Goal: Information Seeking & Learning: Learn about a topic

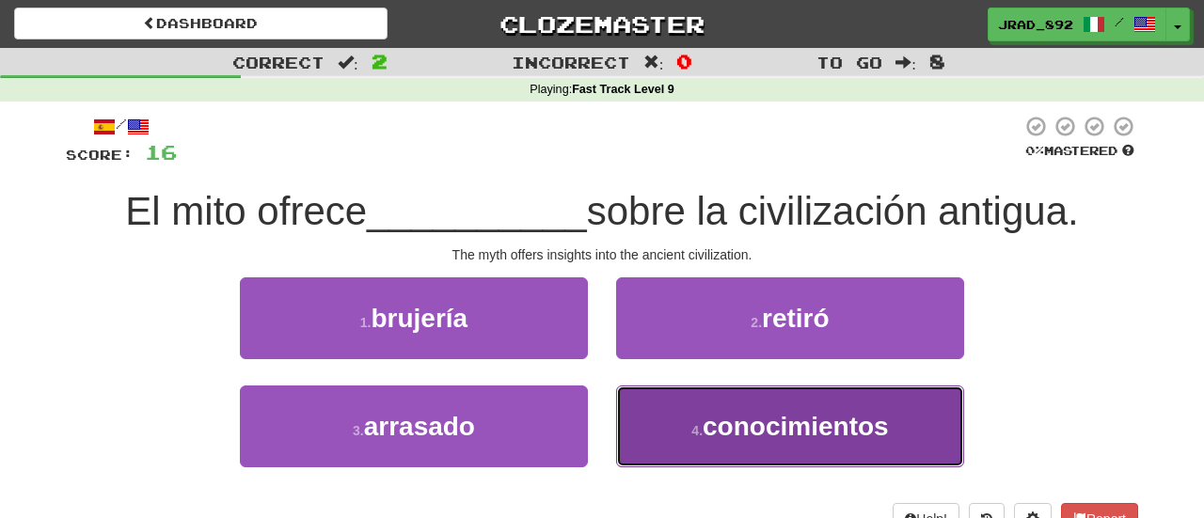
click at [770, 431] on span "conocimientos" at bounding box center [796, 426] width 186 height 29
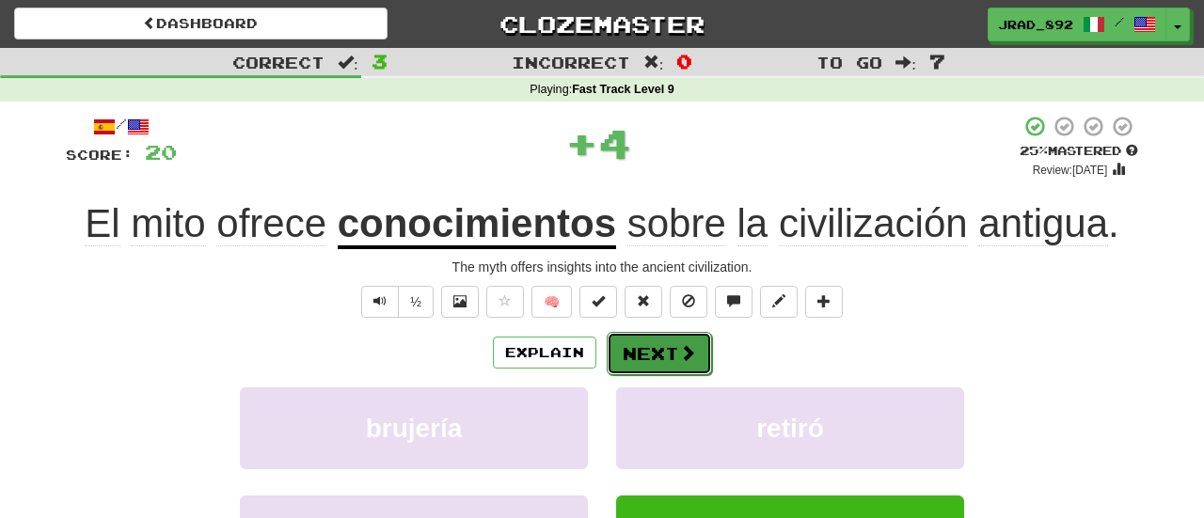
click at [673, 360] on button "Next" at bounding box center [659, 353] width 105 height 43
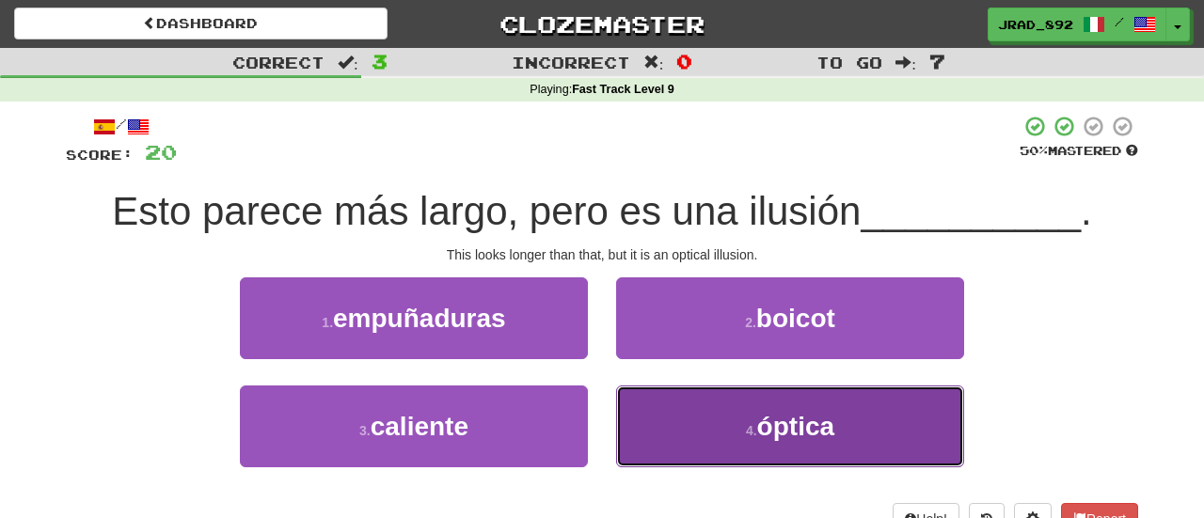
click at [693, 415] on button "4 . óptica" at bounding box center [790, 427] width 348 height 82
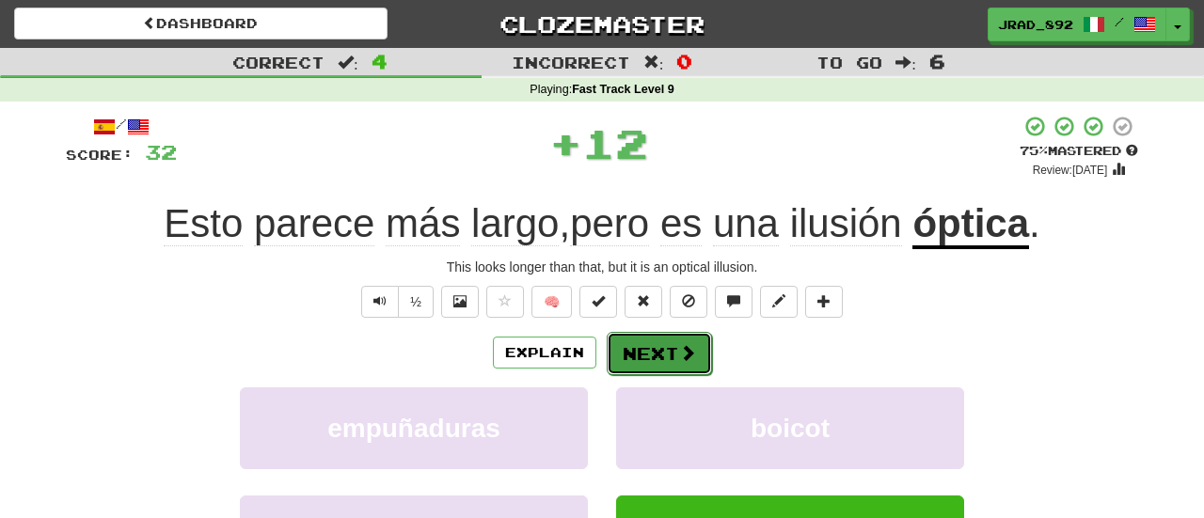
click at [646, 352] on button "Next" at bounding box center [659, 353] width 105 height 43
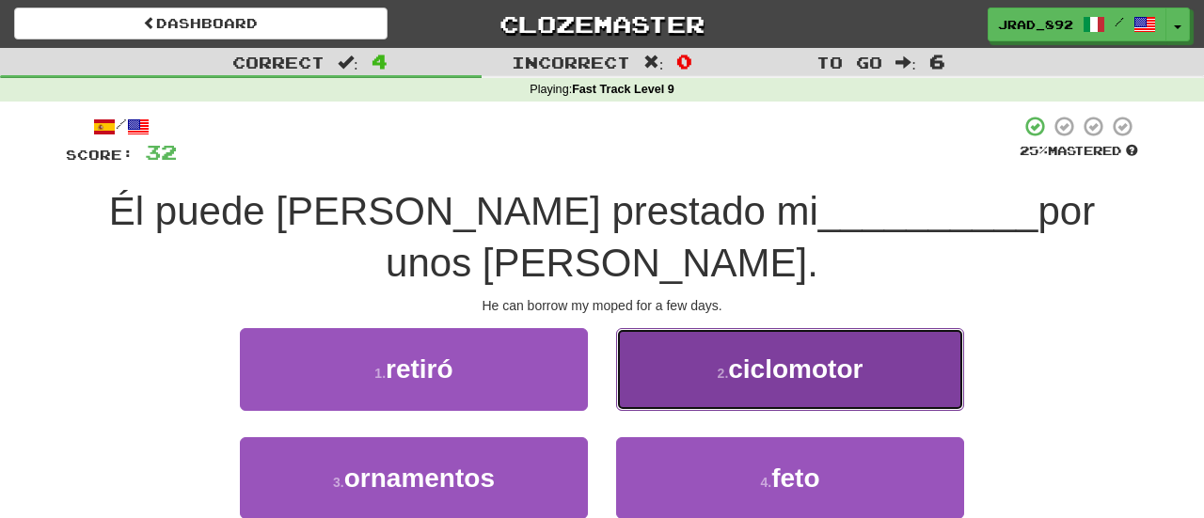
click at [700, 328] on button "2 . ciclomotor" at bounding box center [790, 369] width 348 height 82
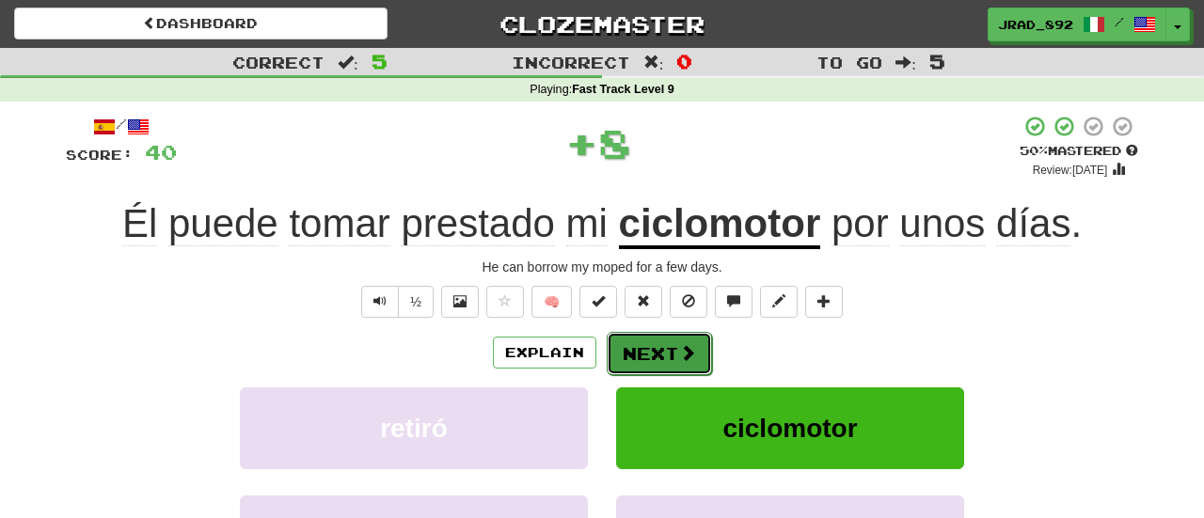
click at [683, 349] on span at bounding box center [687, 352] width 17 height 17
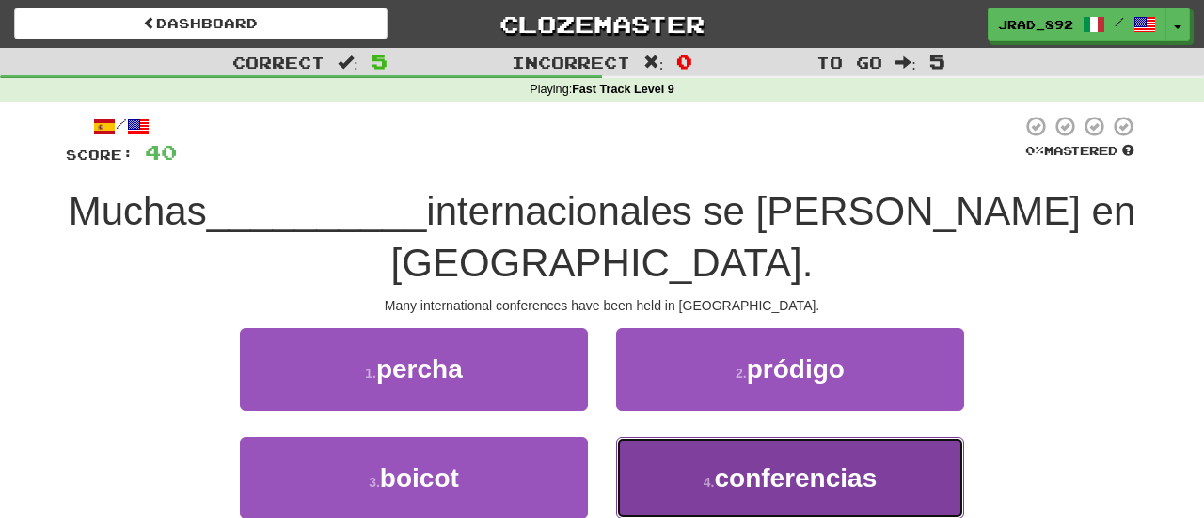
click at [683, 480] on button "4 . conferencias" at bounding box center [790, 478] width 348 height 82
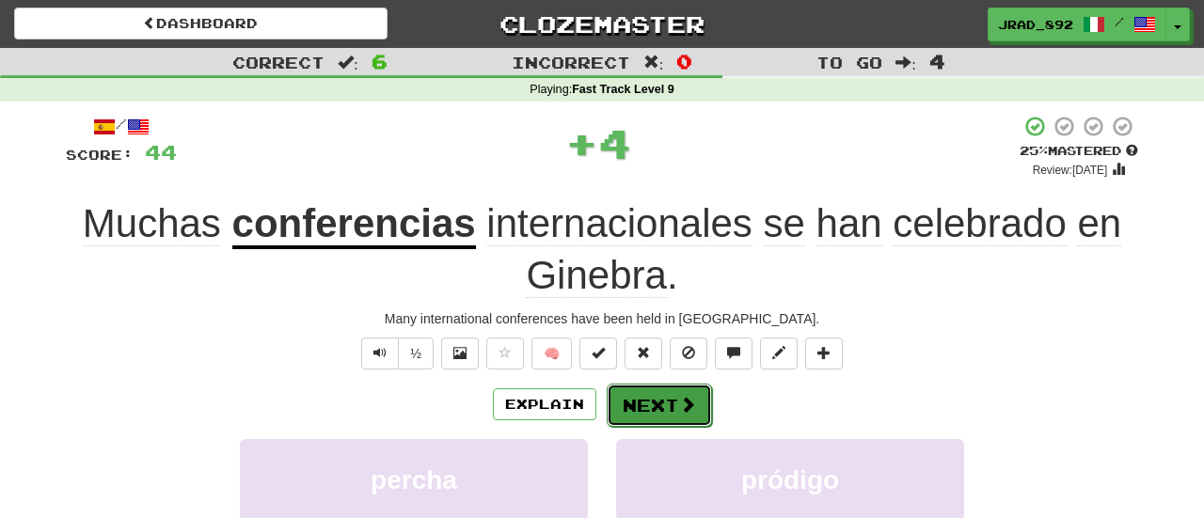
click at [645, 410] on button "Next" at bounding box center [659, 405] width 105 height 43
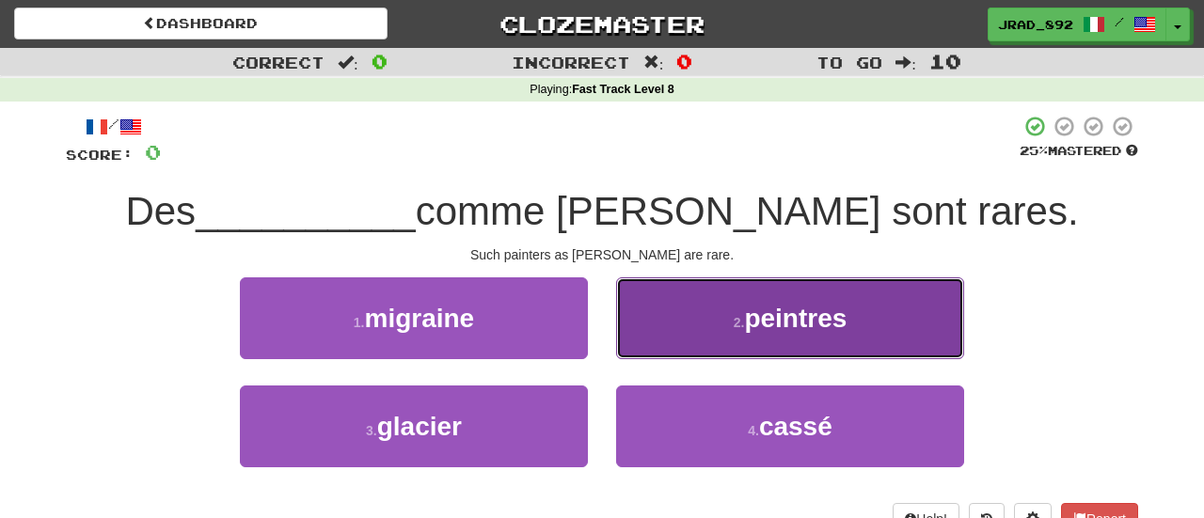
click at [748, 355] on button "2 . peintres" at bounding box center [790, 319] width 348 height 82
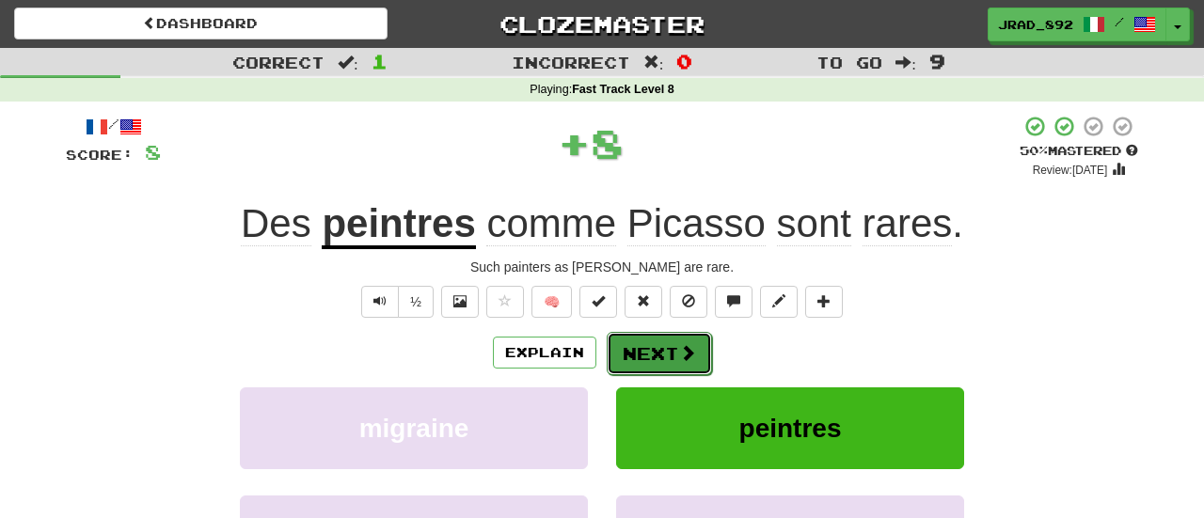
click at [640, 355] on button "Next" at bounding box center [659, 353] width 105 height 43
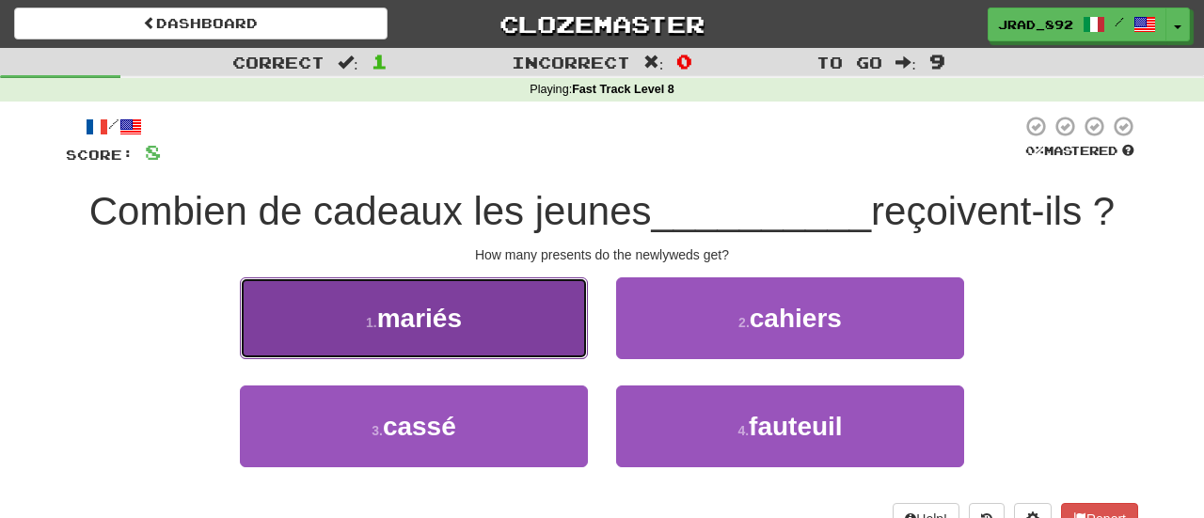
click at [465, 316] on button "1 . mariés" at bounding box center [414, 319] width 348 height 82
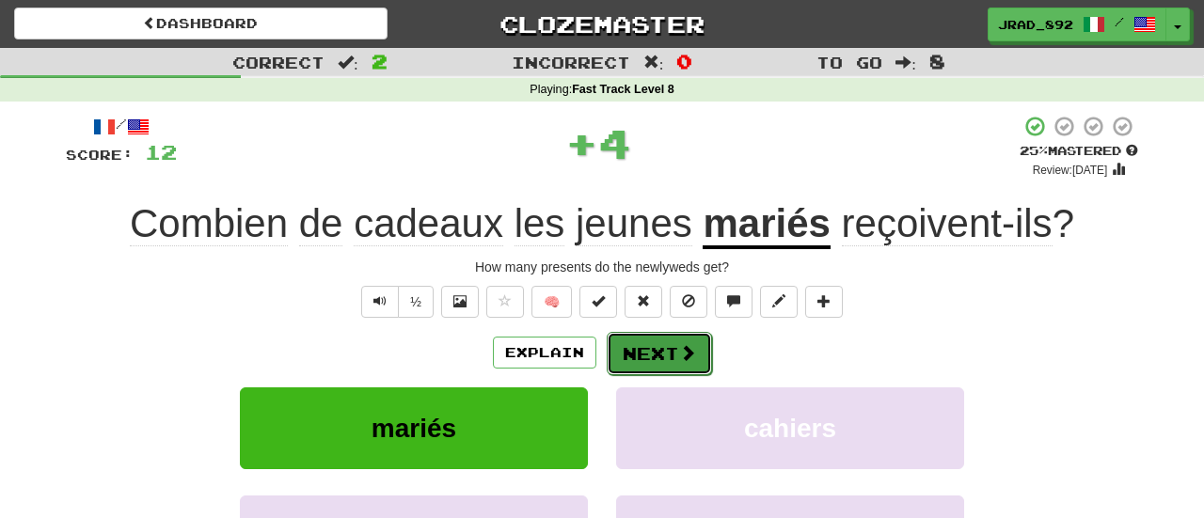
click at [689, 359] on span at bounding box center [687, 352] width 17 height 17
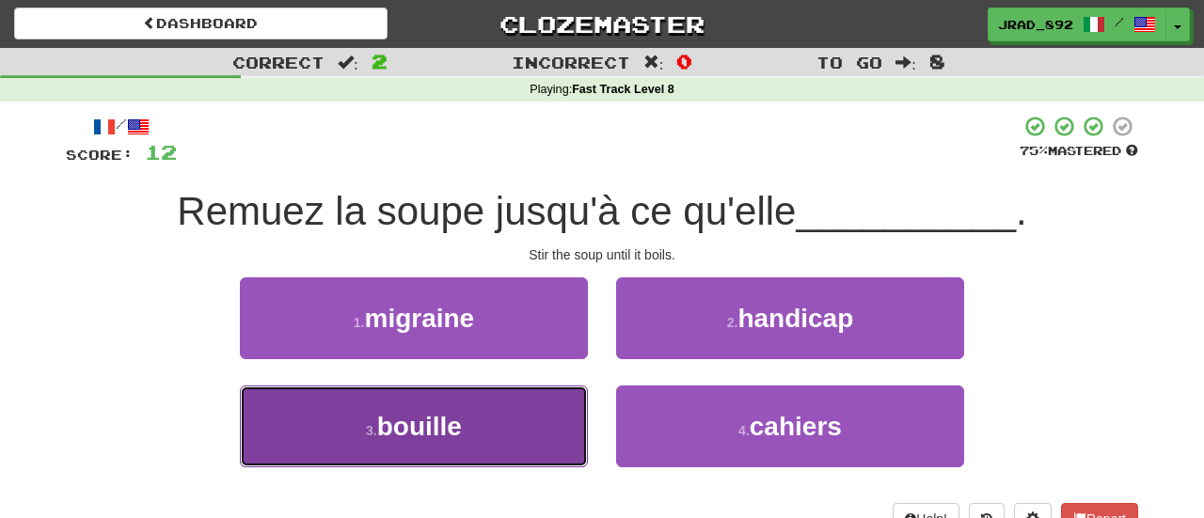
click at [546, 424] on button "3 . bouille" at bounding box center [414, 427] width 348 height 82
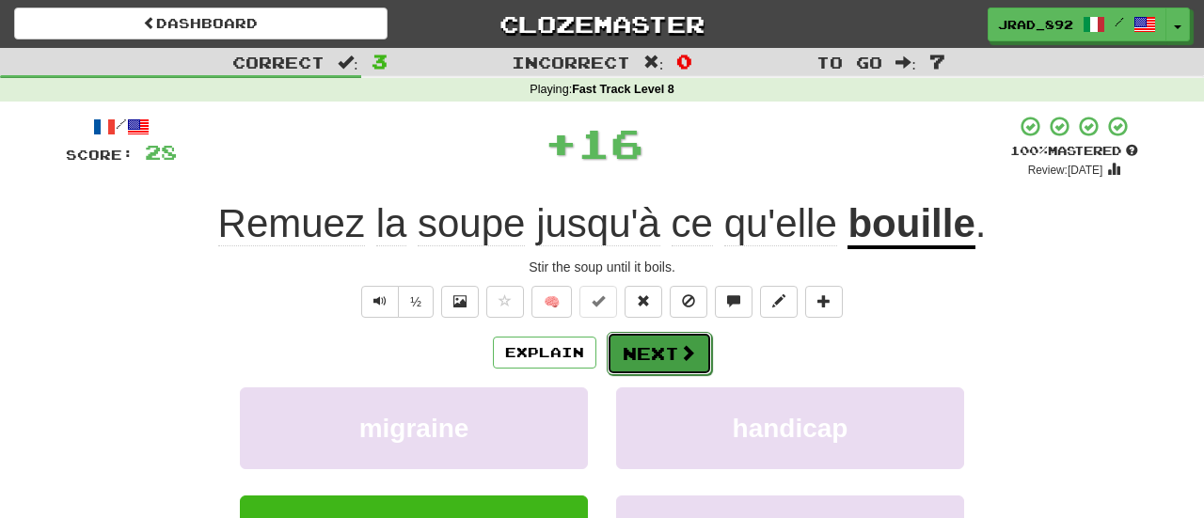
click at [648, 349] on button "Next" at bounding box center [659, 353] width 105 height 43
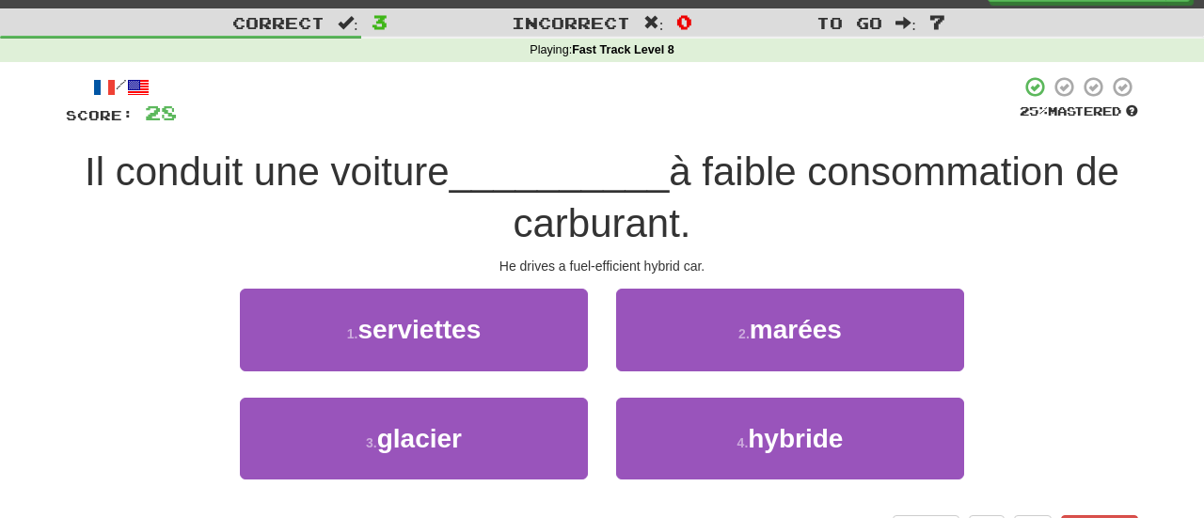
scroll to position [40, 0]
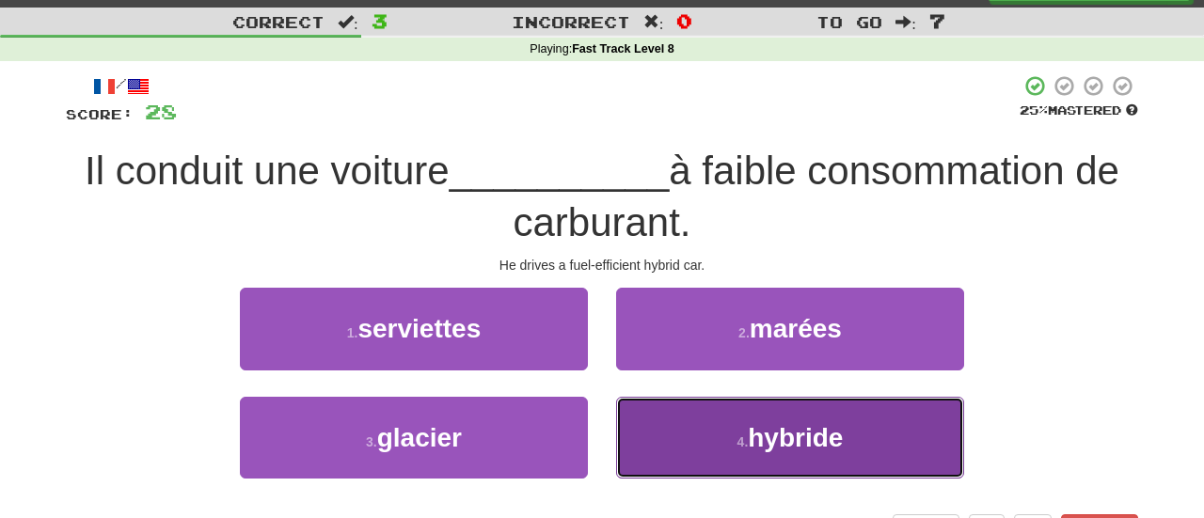
click at [744, 453] on button "4 . hybride" at bounding box center [790, 438] width 348 height 82
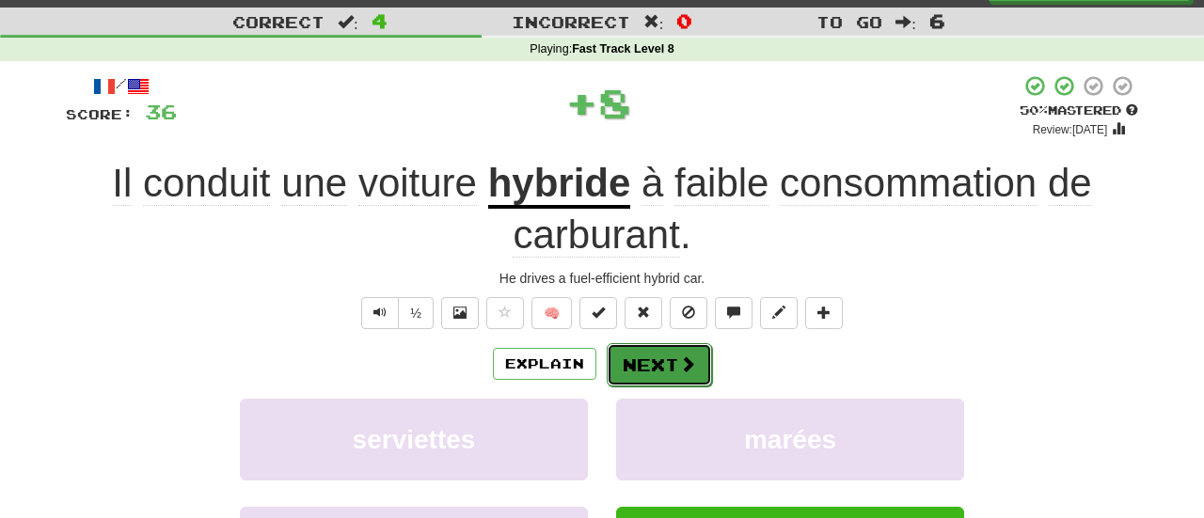
click at [651, 362] on button "Next" at bounding box center [659, 364] width 105 height 43
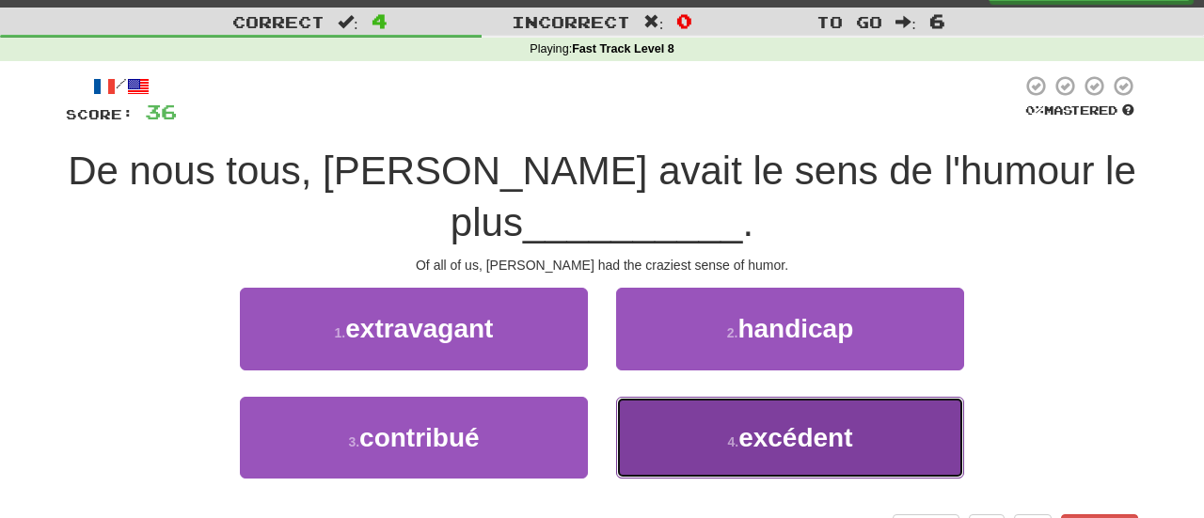
click at [766, 437] on span "excédent" at bounding box center [795, 437] width 114 height 29
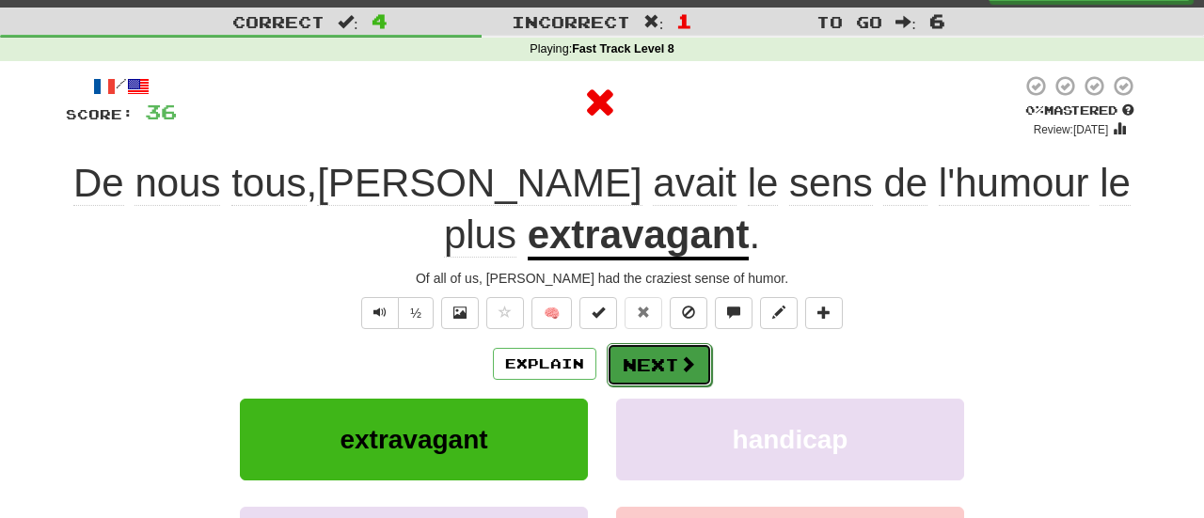
click at [666, 363] on button "Next" at bounding box center [659, 364] width 105 height 43
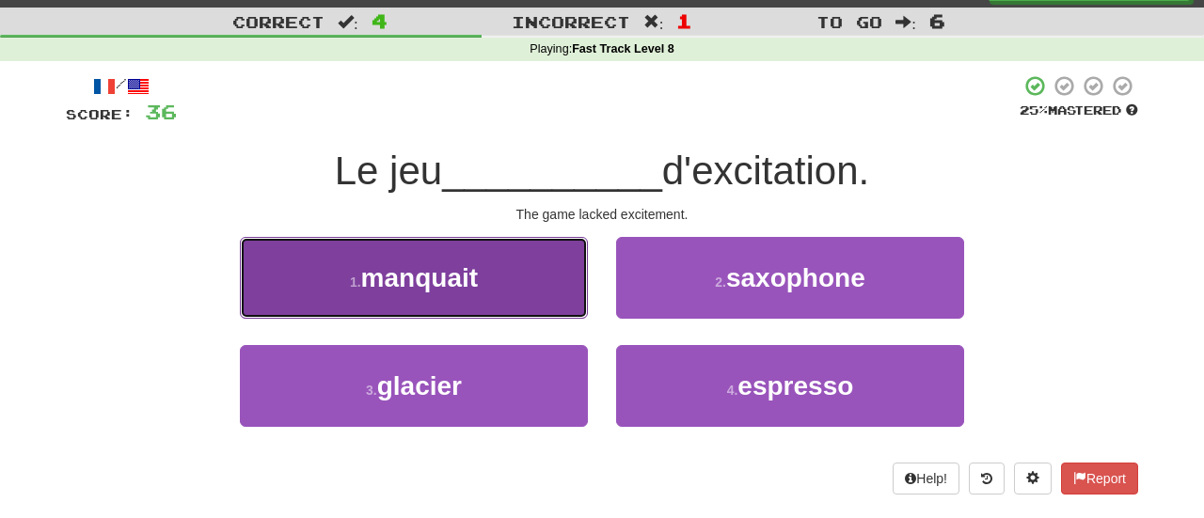
click at [405, 289] on span "manquait" at bounding box center [419, 277] width 117 height 29
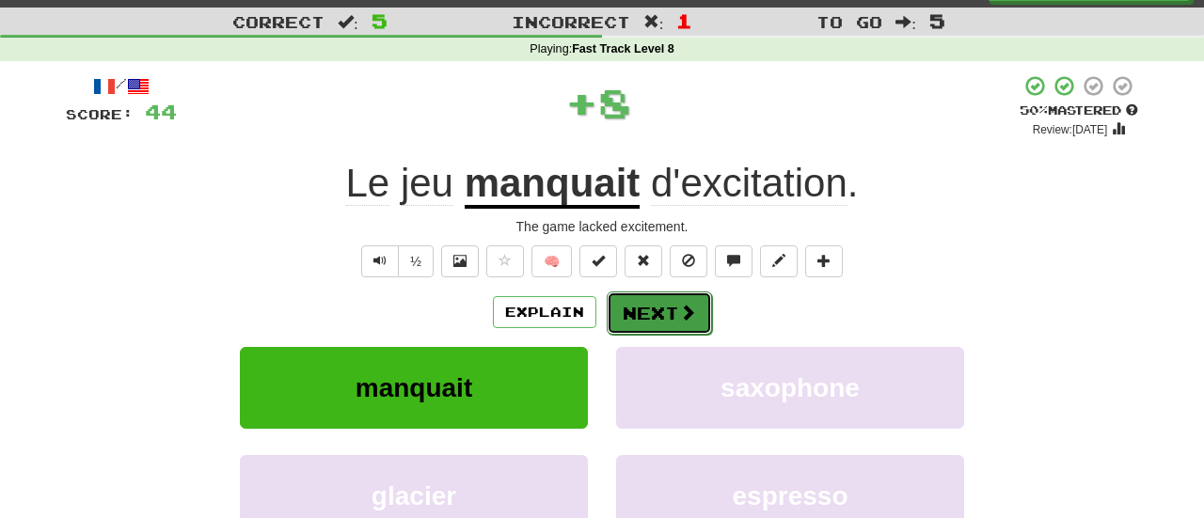
click at [663, 313] on button "Next" at bounding box center [659, 313] width 105 height 43
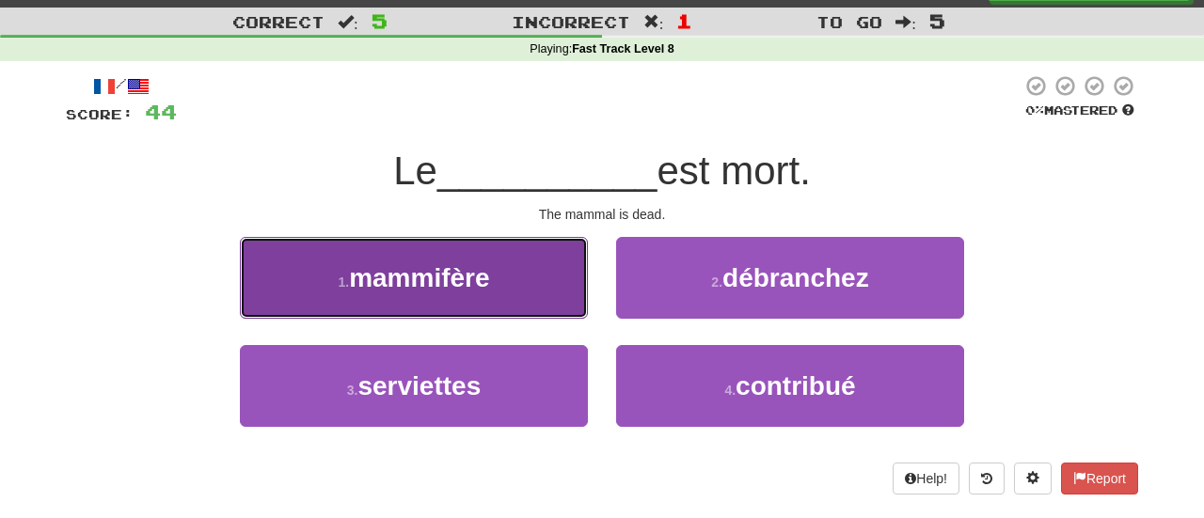
click at [444, 291] on button "1 . mammifère" at bounding box center [414, 278] width 348 height 82
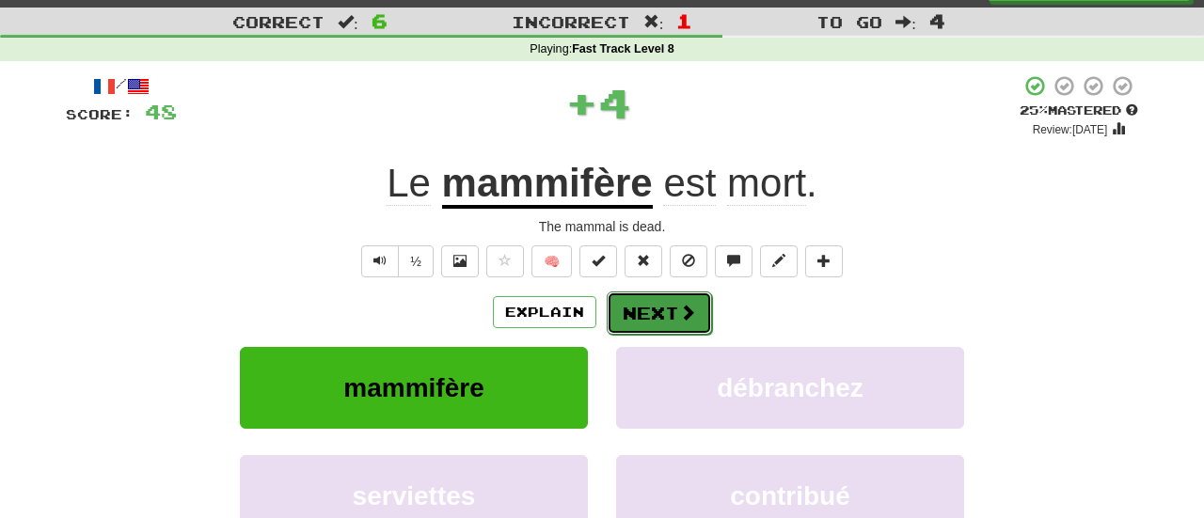
click at [673, 322] on button "Next" at bounding box center [659, 313] width 105 height 43
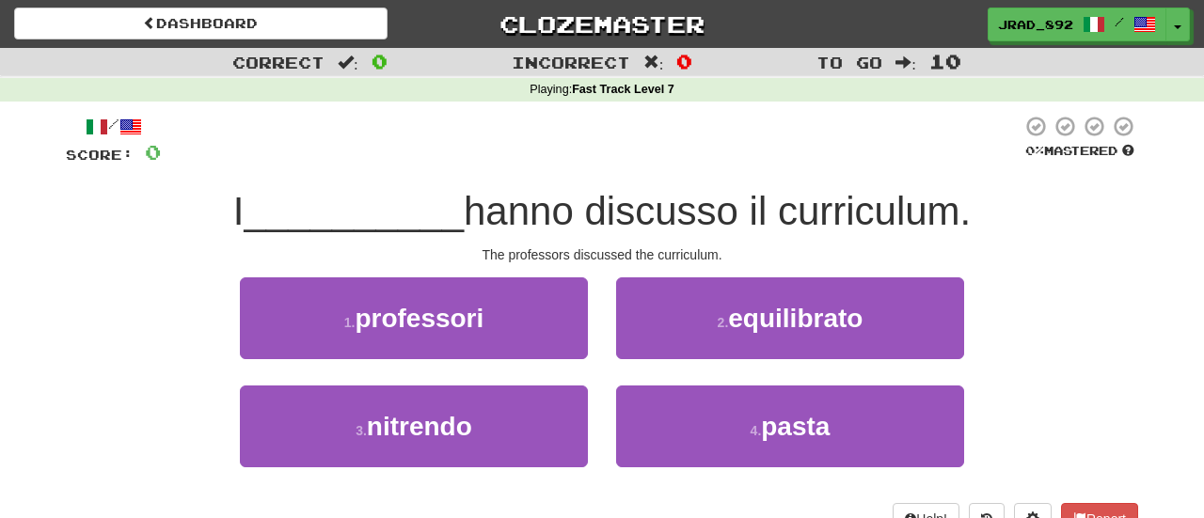
click at [495, 360] on div "1 . professori" at bounding box center [414, 332] width 376 height 108
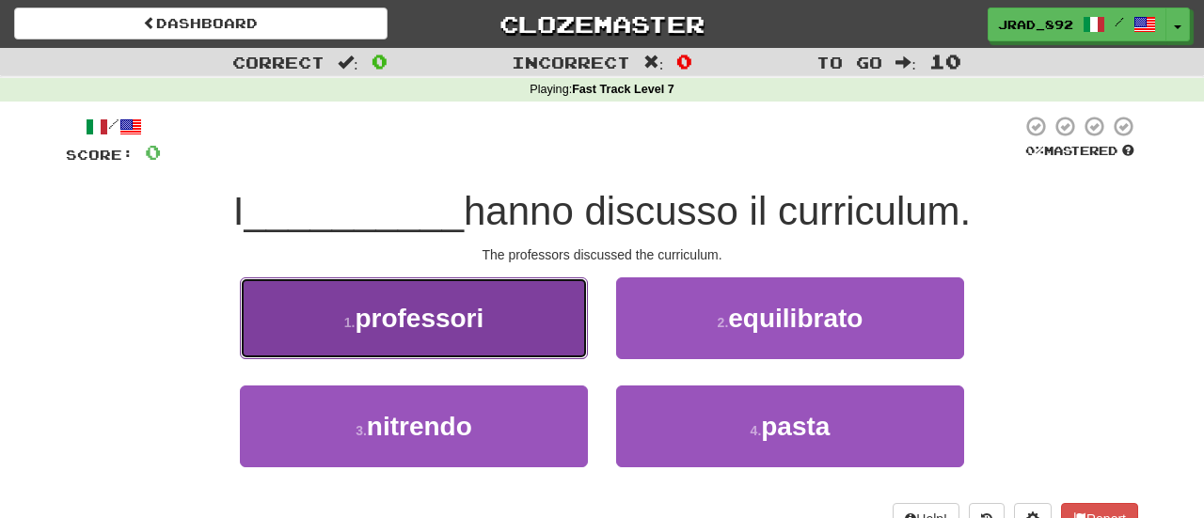
click at [500, 325] on button "1 . professori" at bounding box center [414, 319] width 348 height 82
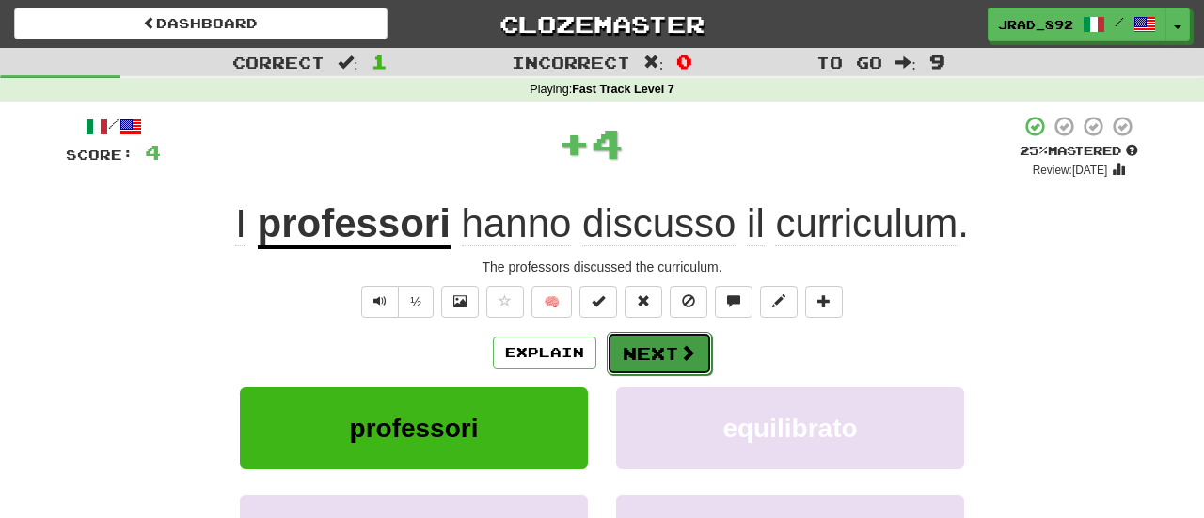
click at [654, 352] on button "Next" at bounding box center [659, 353] width 105 height 43
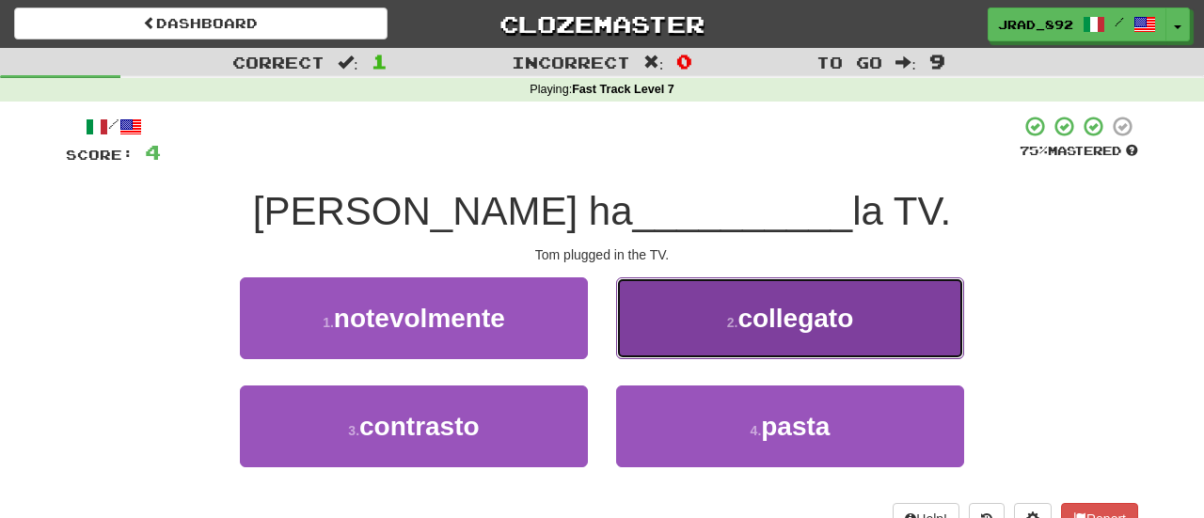
click at [705, 318] on button "2 . collegato" at bounding box center [790, 319] width 348 height 82
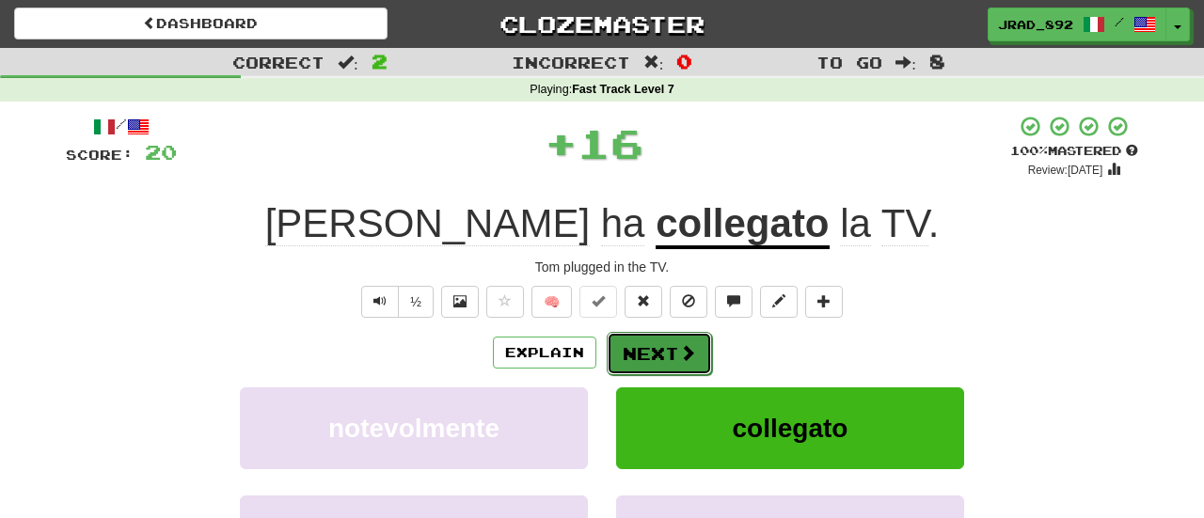
click at [666, 362] on button "Next" at bounding box center [659, 353] width 105 height 43
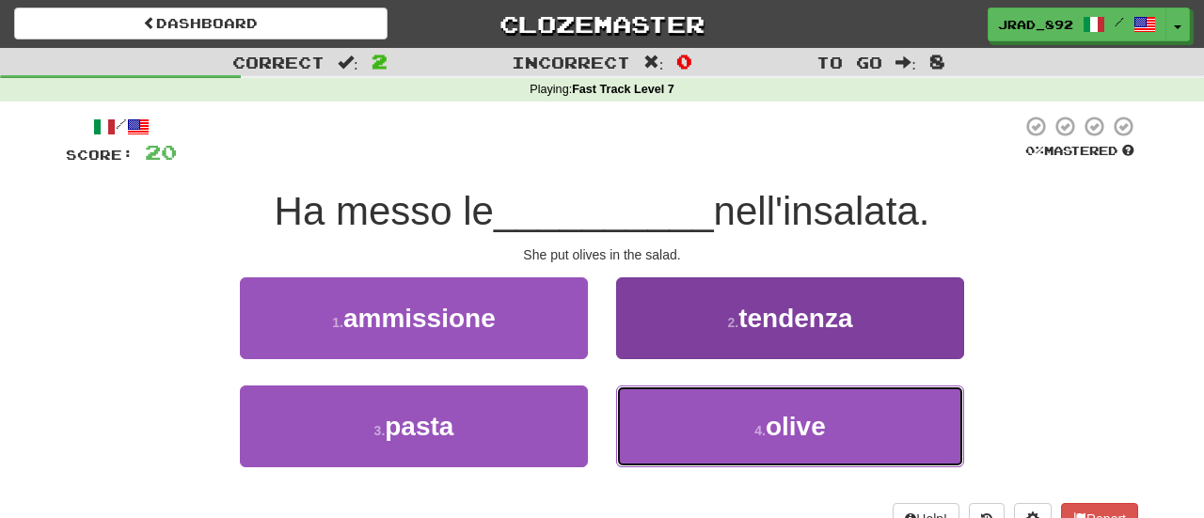
click at [772, 423] on span "olive" at bounding box center [796, 426] width 60 height 29
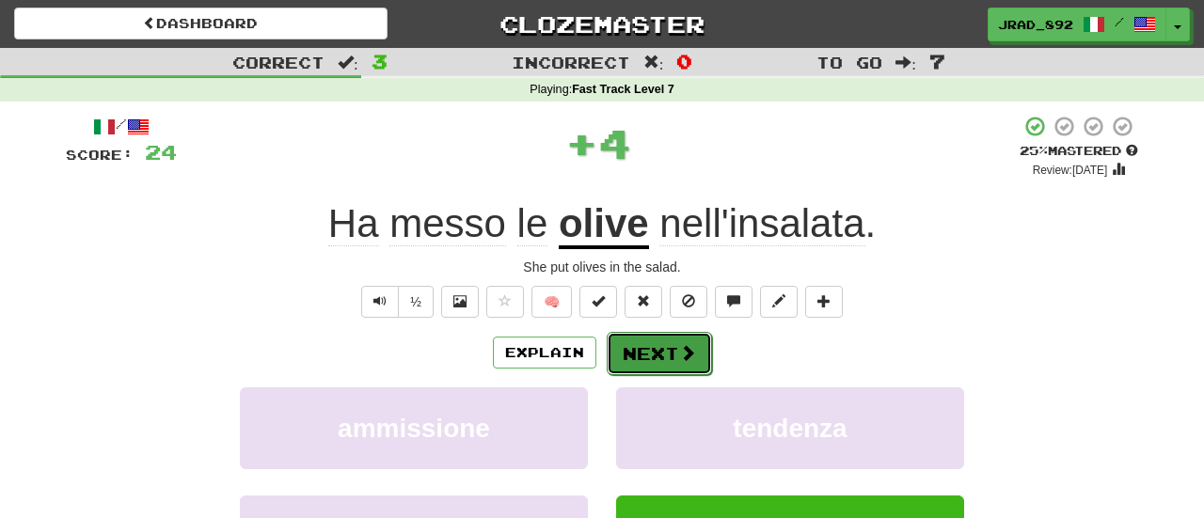
click at [684, 346] on span at bounding box center [687, 352] width 17 height 17
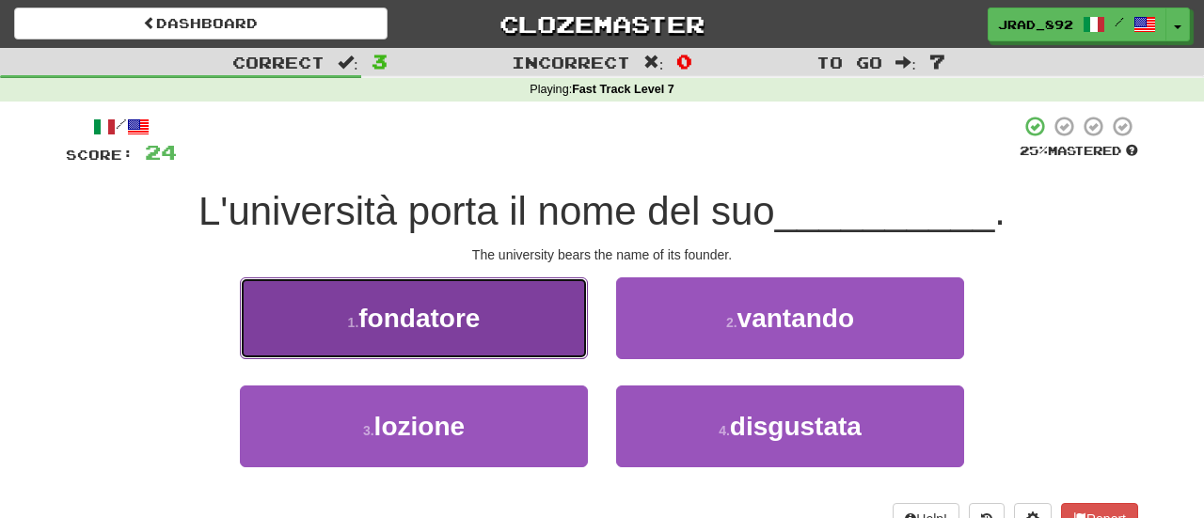
click at [492, 316] on button "1 . fondatore" at bounding box center [414, 319] width 348 height 82
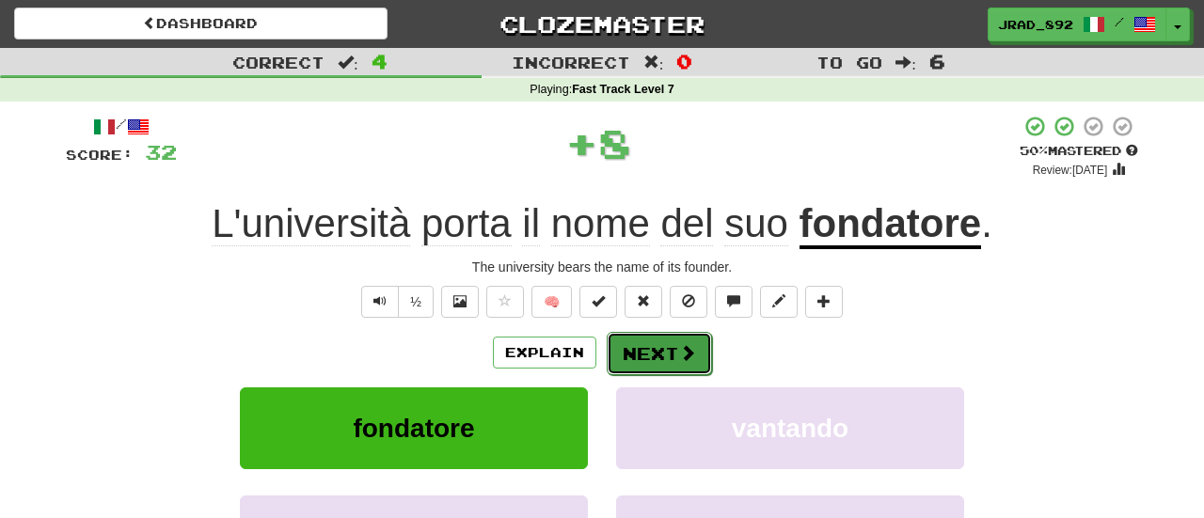
click at [641, 353] on button "Next" at bounding box center [659, 353] width 105 height 43
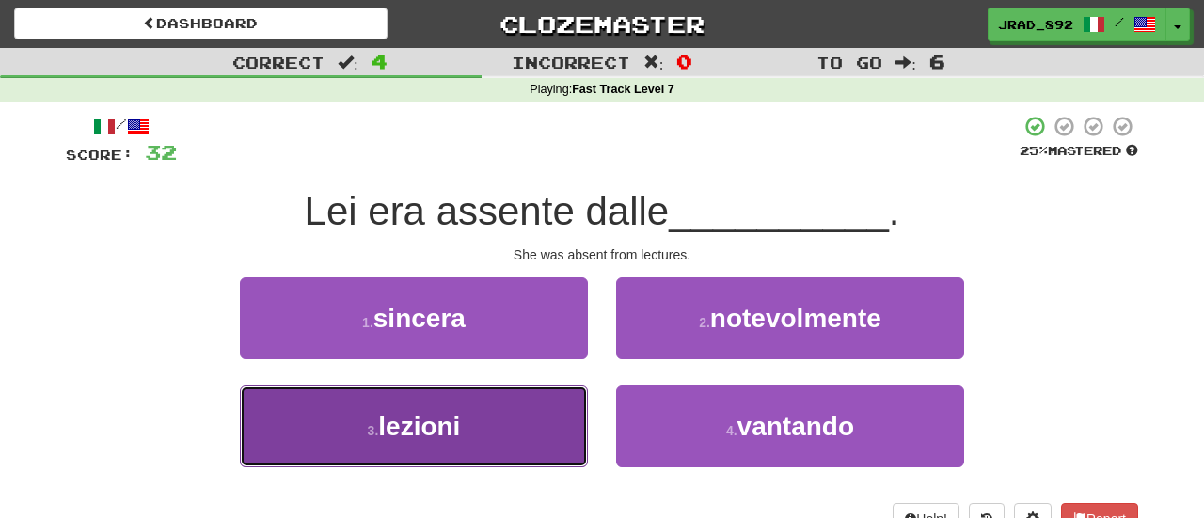
click at [493, 447] on button "3 . lezioni" at bounding box center [414, 427] width 348 height 82
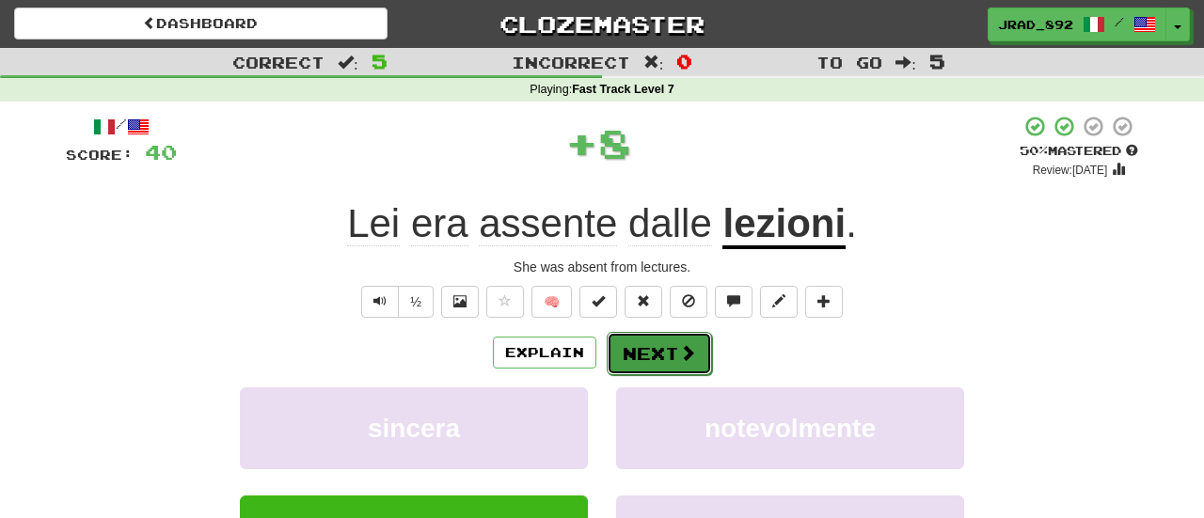
click at [636, 343] on button "Next" at bounding box center [659, 353] width 105 height 43
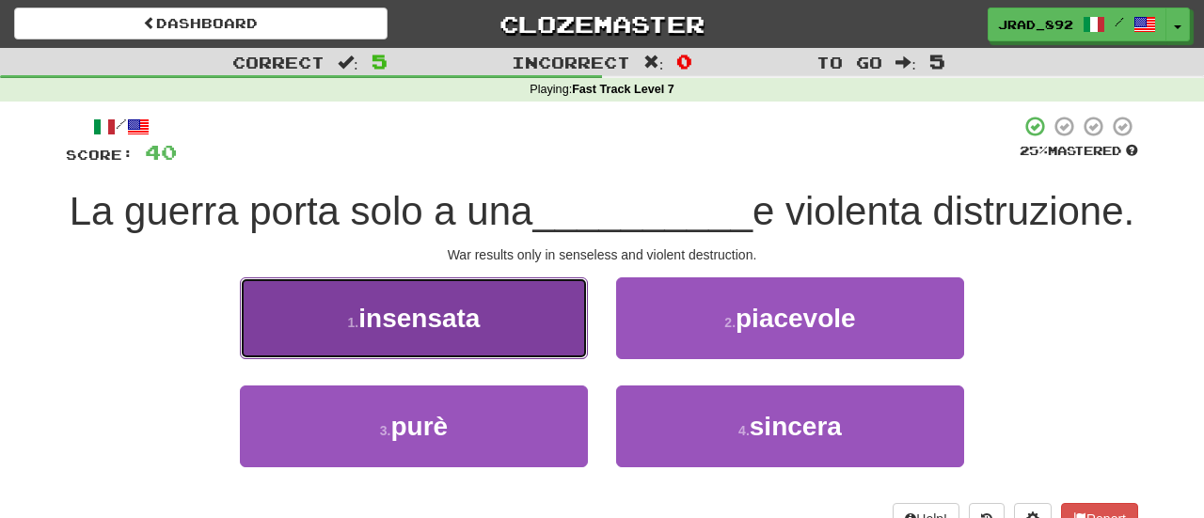
click at [484, 359] on button "1 . insensata" at bounding box center [414, 319] width 348 height 82
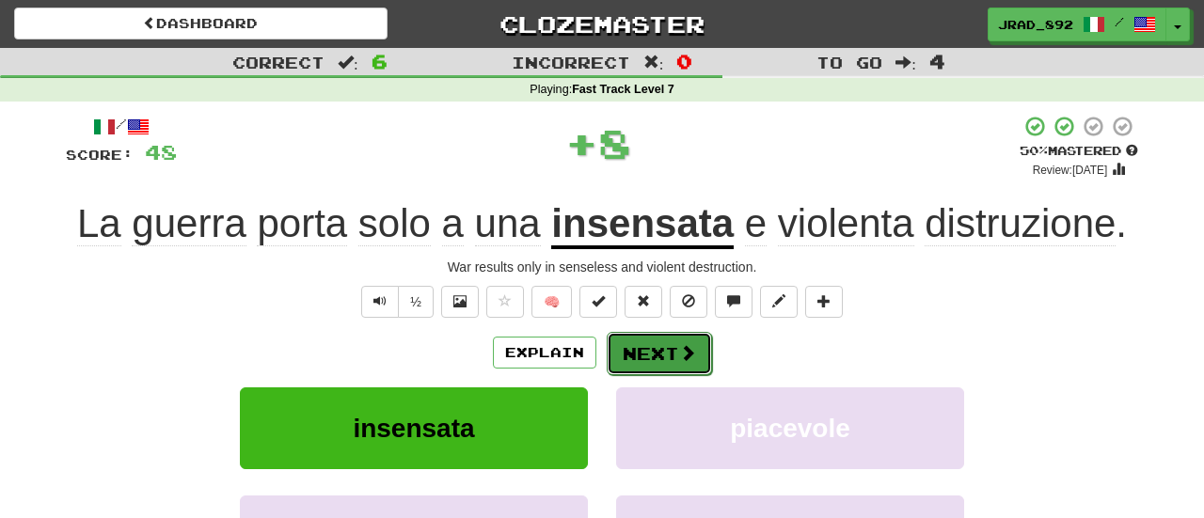
click at [639, 360] on button "Next" at bounding box center [659, 353] width 105 height 43
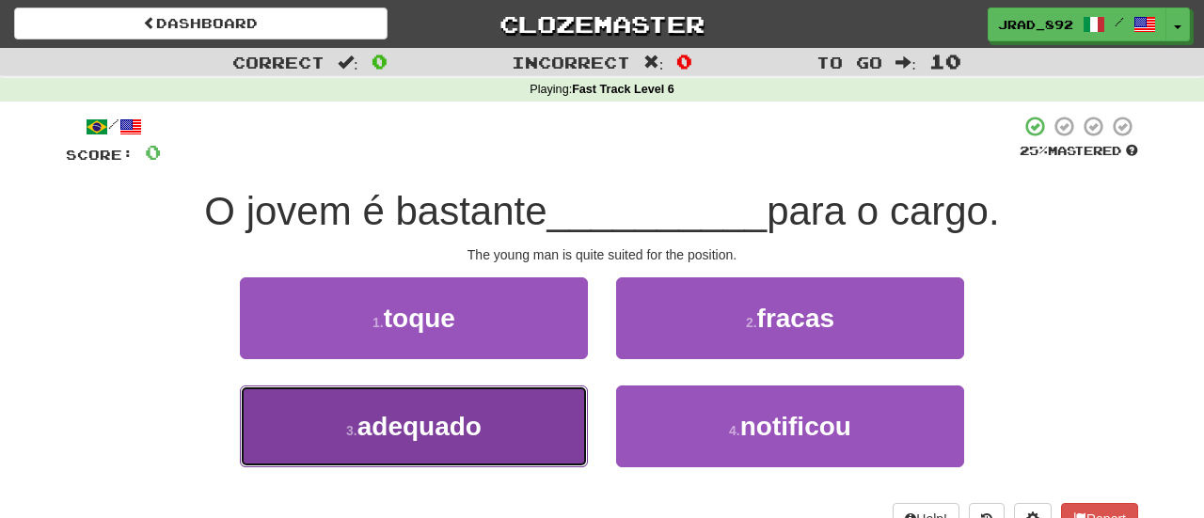
click at [440, 421] on span "adequado" at bounding box center [419, 426] width 124 height 29
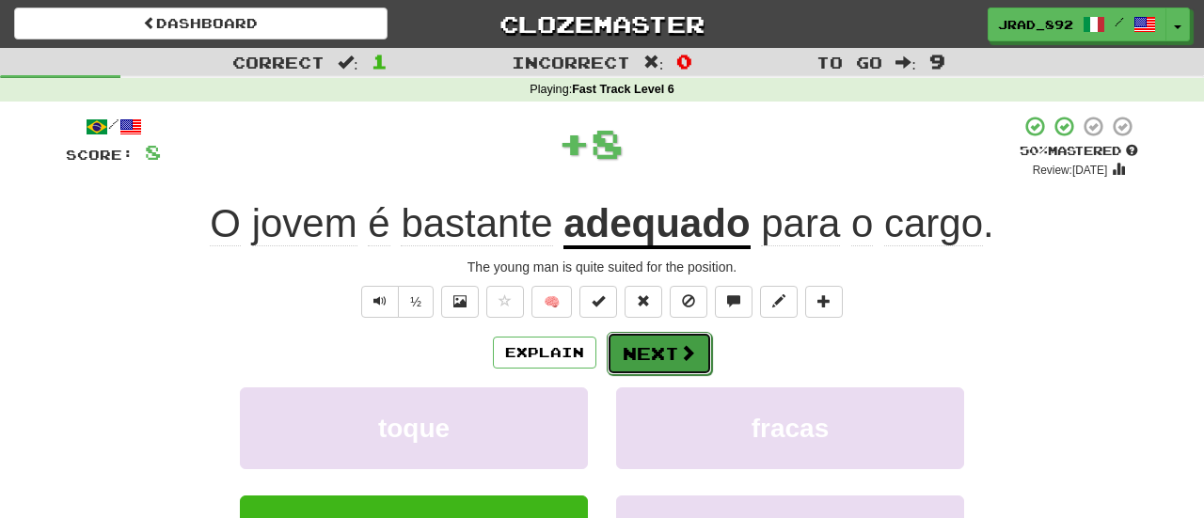
click at [690, 346] on span at bounding box center [687, 352] width 17 height 17
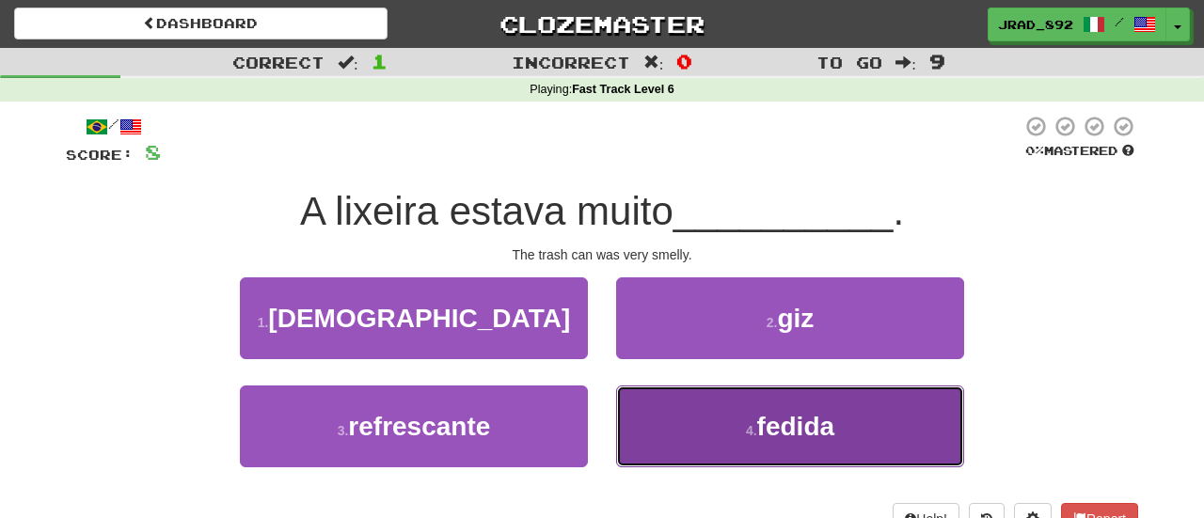
click at [722, 415] on button "4 . fedida" at bounding box center [790, 427] width 348 height 82
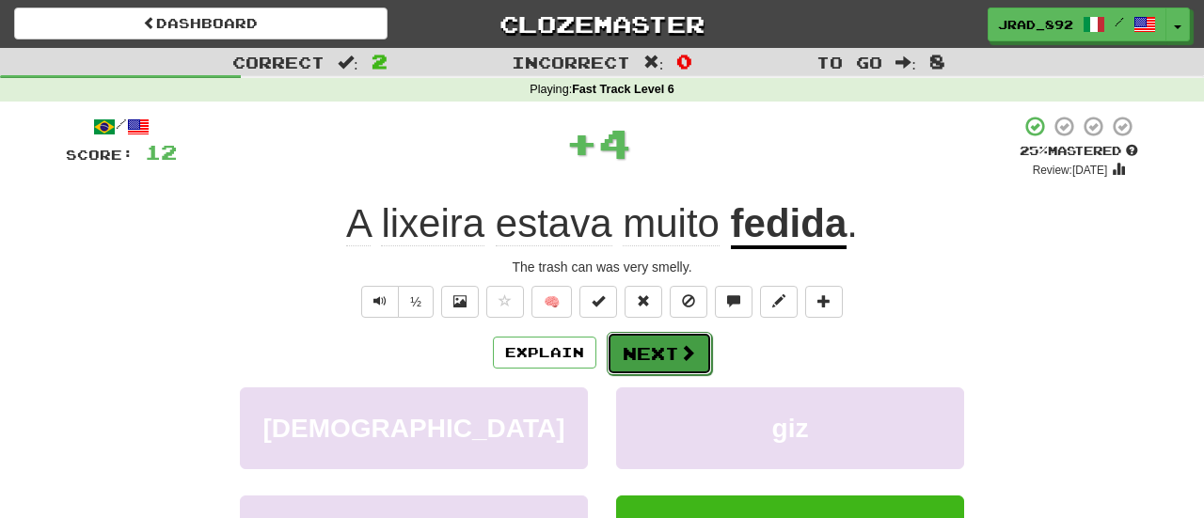
click at [672, 358] on button "Next" at bounding box center [659, 353] width 105 height 43
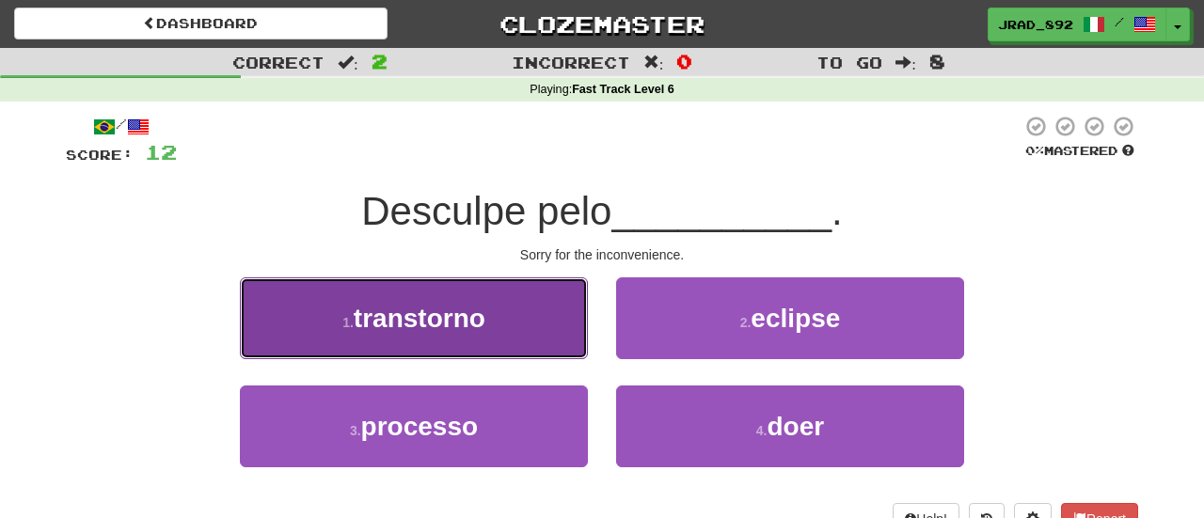
click at [524, 332] on button "1 . transtorno" at bounding box center [414, 319] width 348 height 82
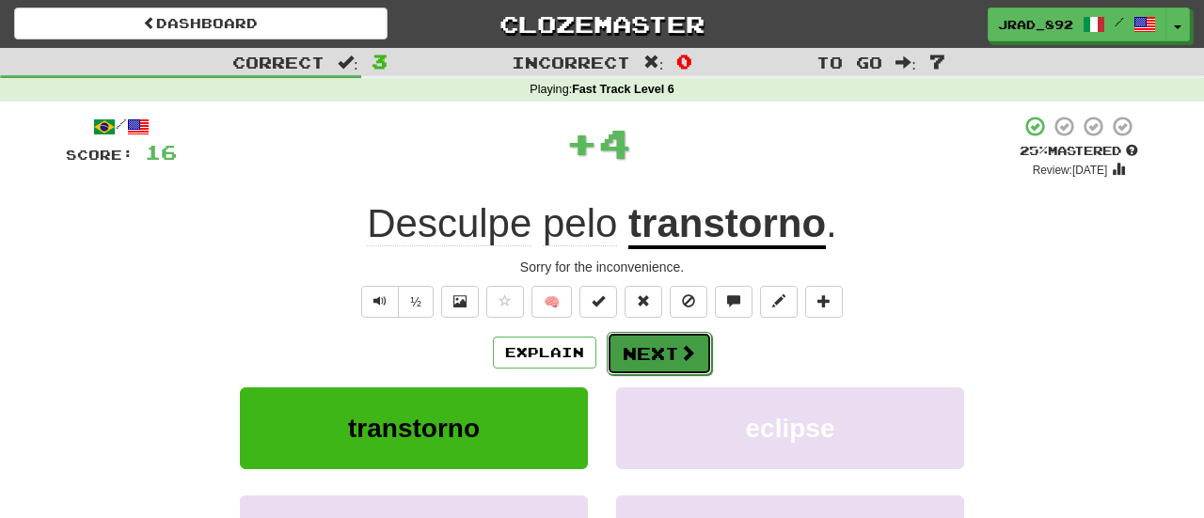
click at [615, 353] on button "Next" at bounding box center [659, 353] width 105 height 43
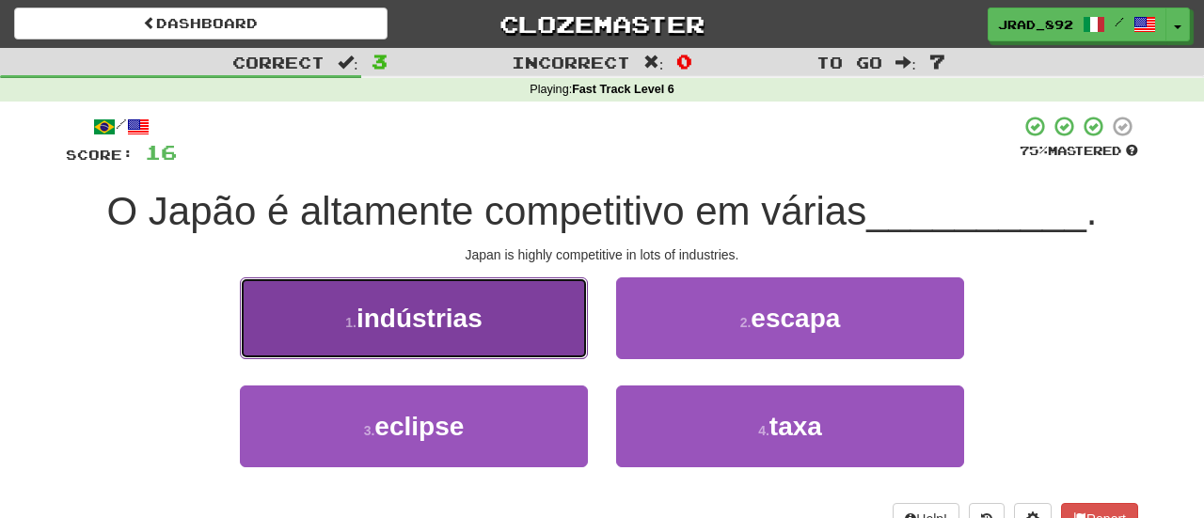
click at [505, 327] on button "1 . indústrias" at bounding box center [414, 319] width 348 height 82
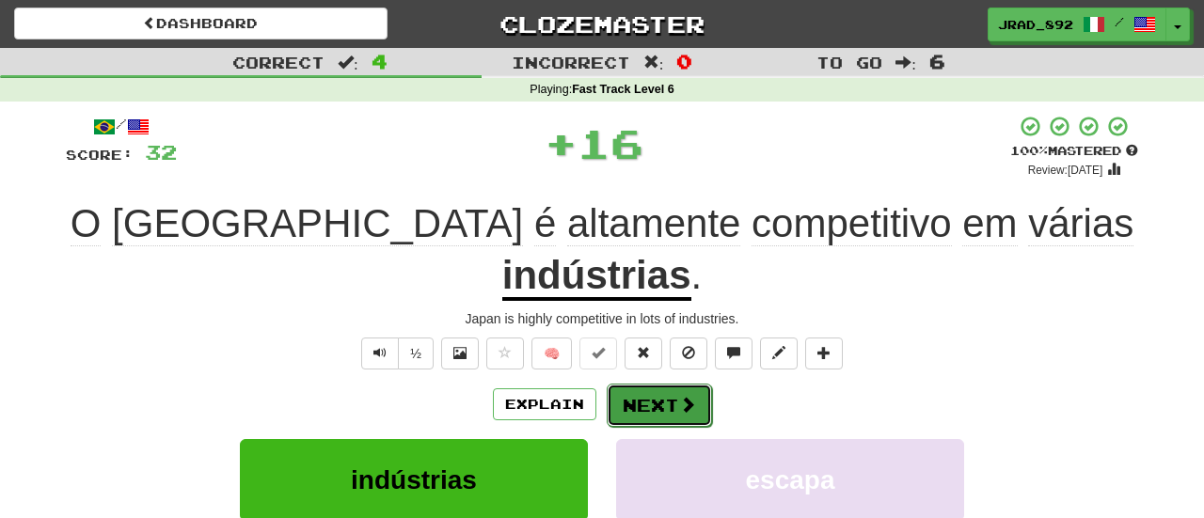
click at [633, 384] on button "Next" at bounding box center [659, 405] width 105 height 43
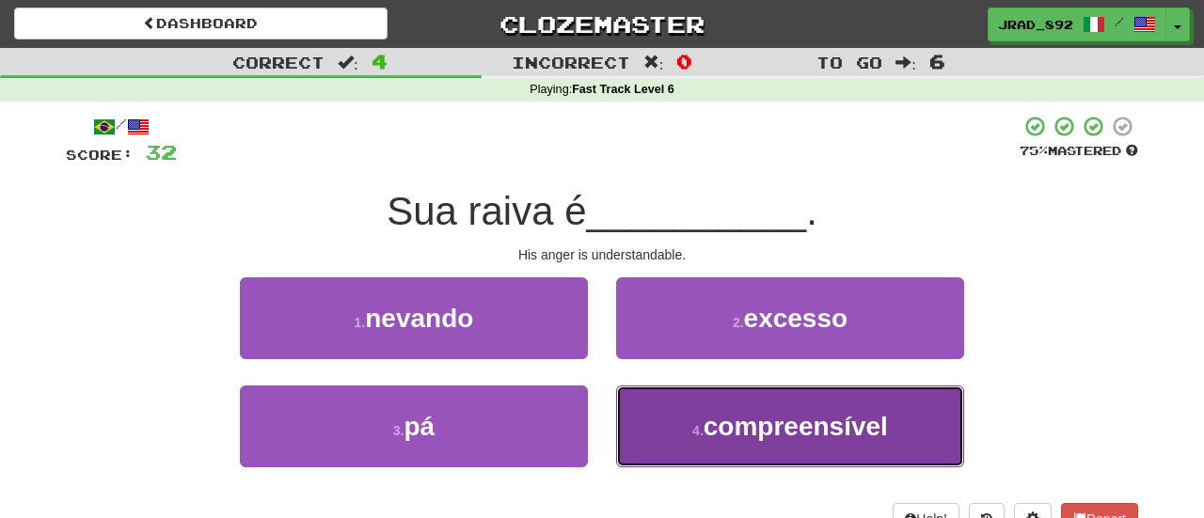
click at [689, 416] on button "4 . compreensível" at bounding box center [790, 427] width 348 height 82
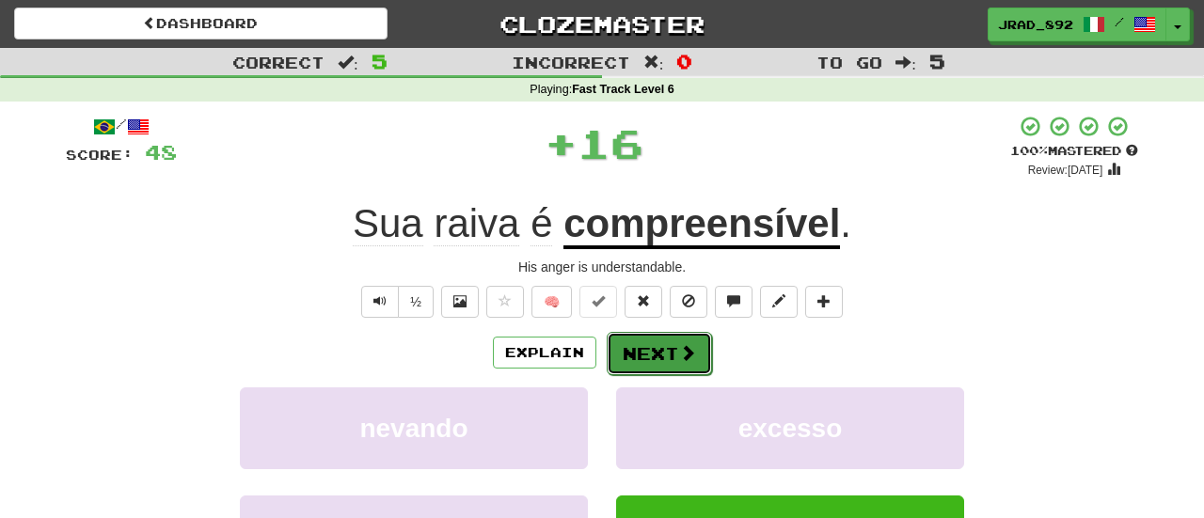
click at [642, 366] on button "Next" at bounding box center [659, 353] width 105 height 43
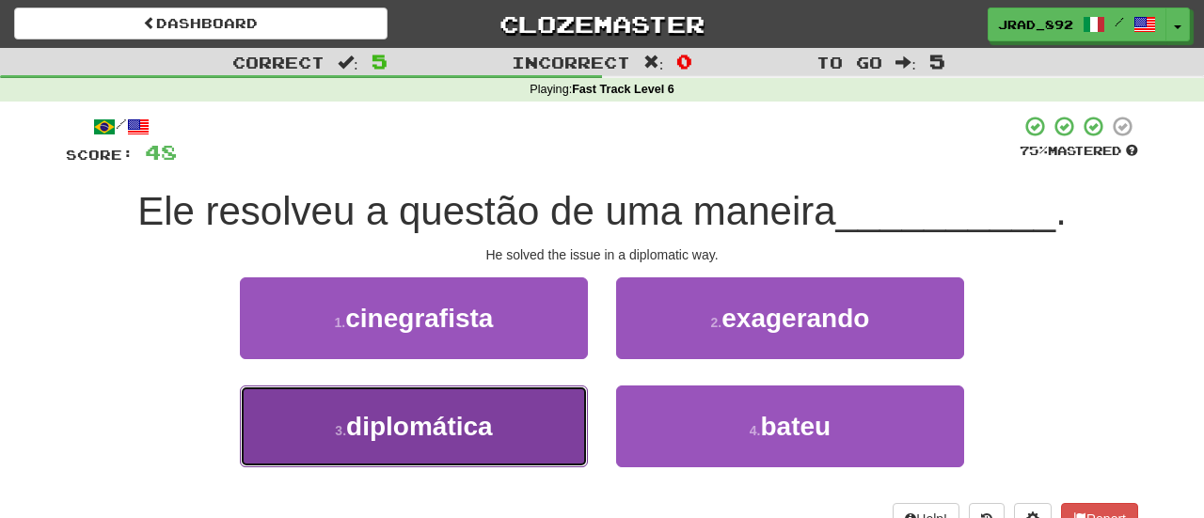
click at [437, 456] on button "3 . diplomática" at bounding box center [414, 427] width 348 height 82
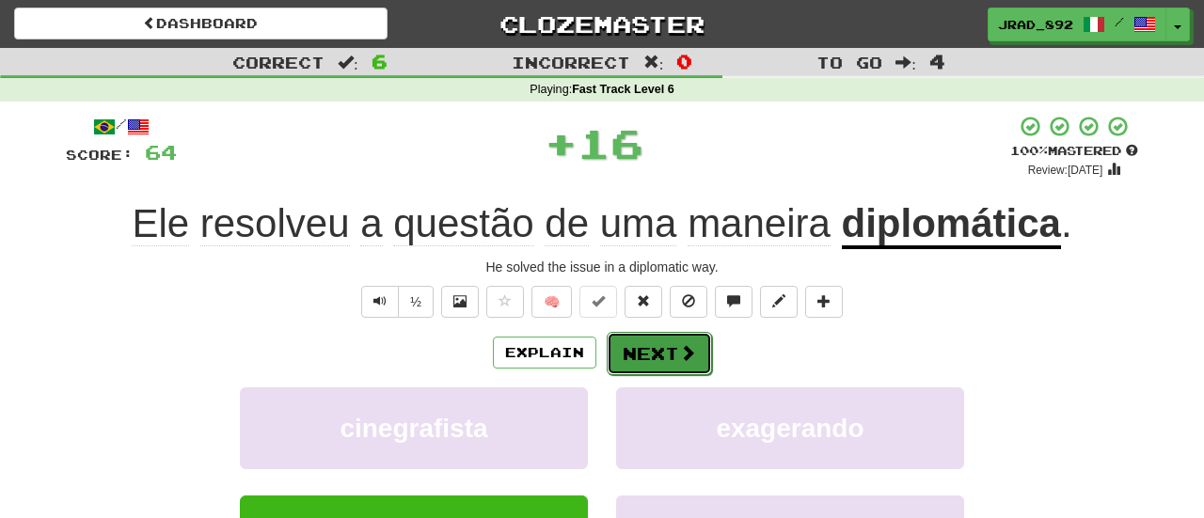
click at [629, 353] on button "Next" at bounding box center [659, 353] width 105 height 43
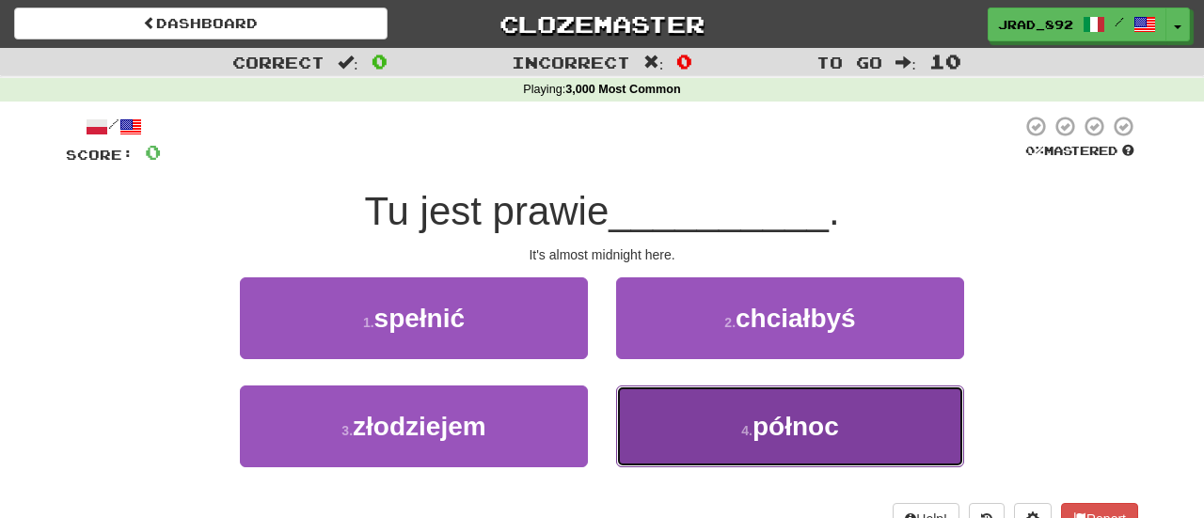
click at [658, 410] on button "4 . północ" at bounding box center [790, 427] width 348 height 82
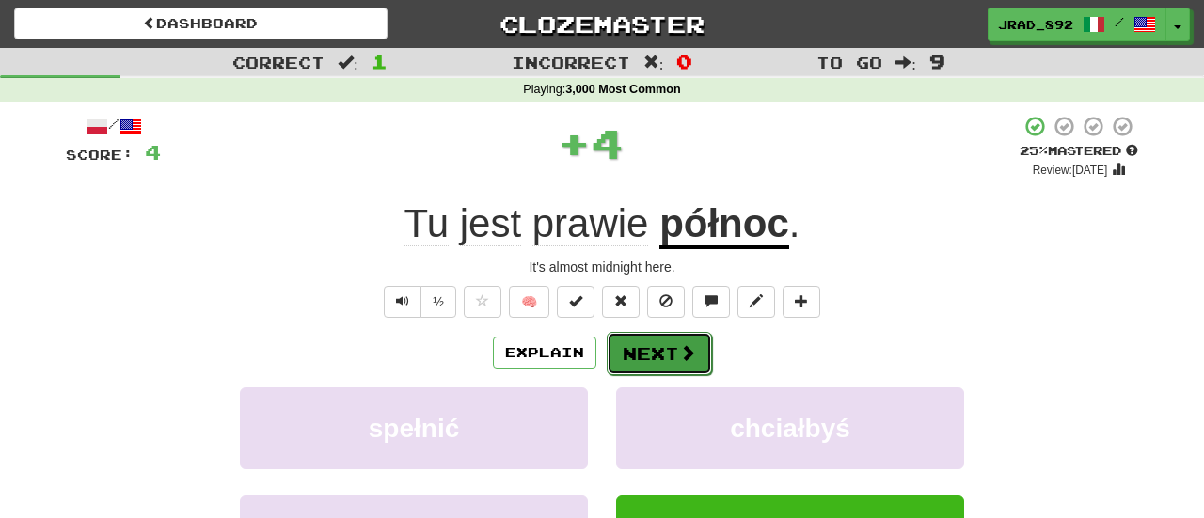
click at [627, 350] on button "Next" at bounding box center [659, 353] width 105 height 43
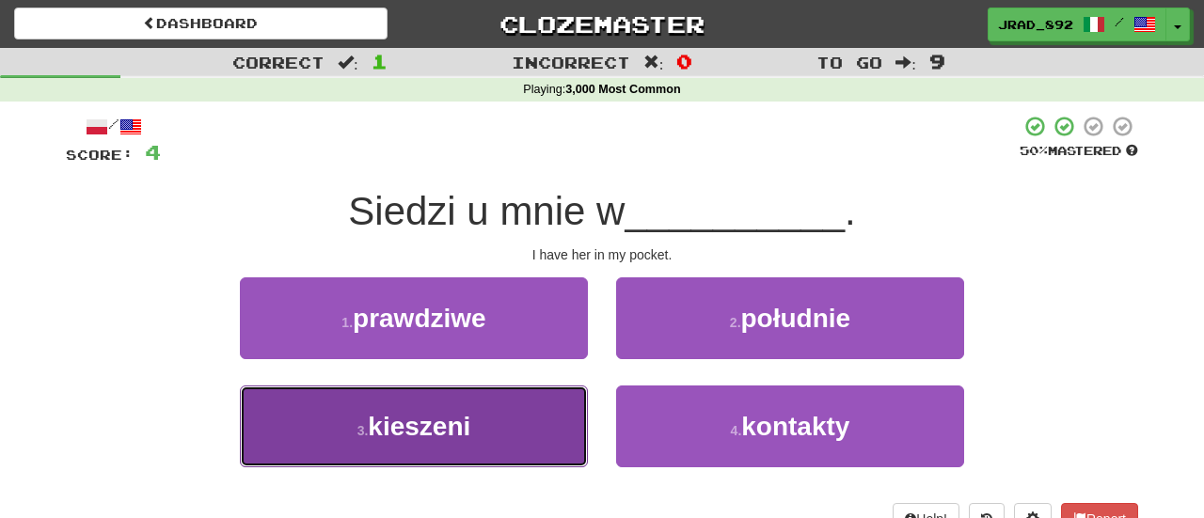
click at [482, 443] on button "3 . kieszeni" at bounding box center [414, 427] width 348 height 82
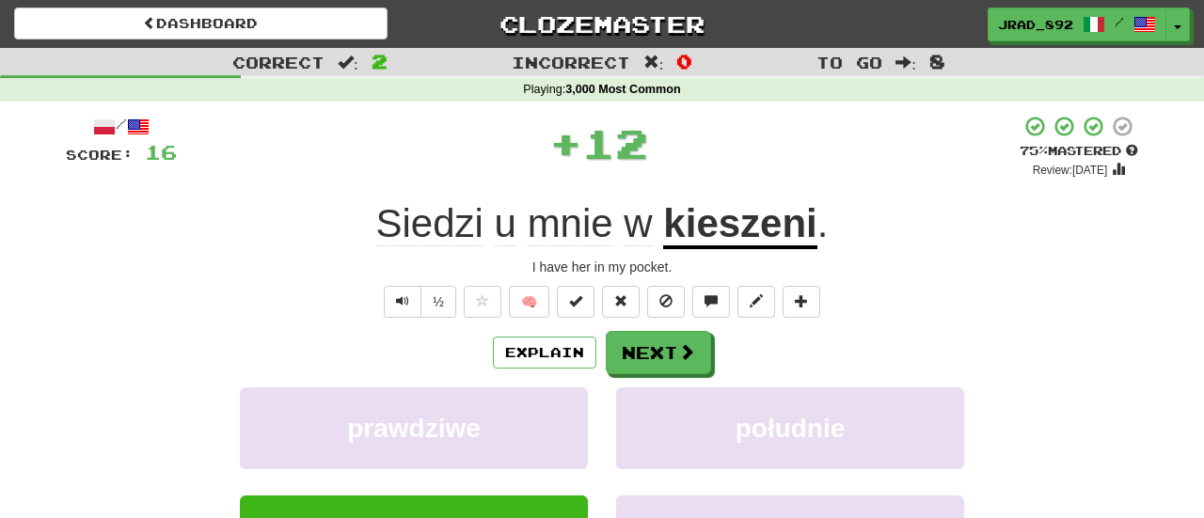
click at [752, 230] on u "kieszeni" at bounding box center [739, 225] width 153 height 48
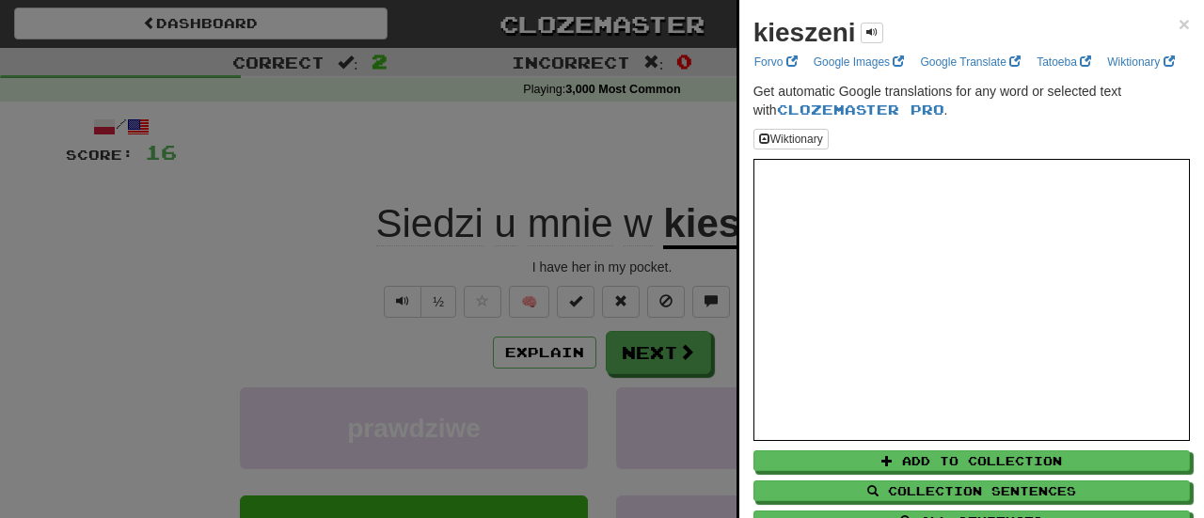
click at [649, 149] on div at bounding box center [602, 259] width 1204 height 518
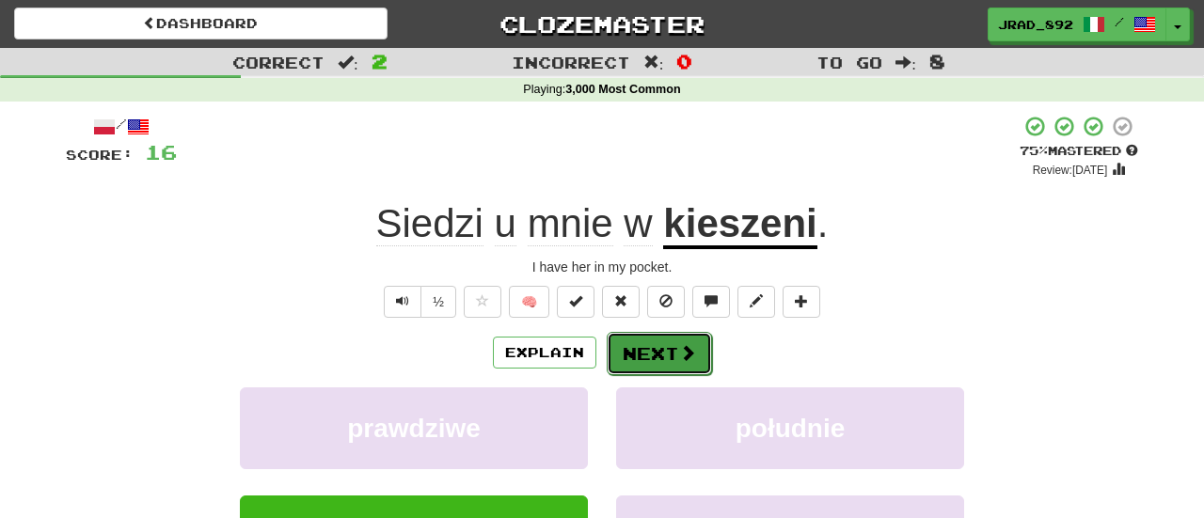
click at [663, 354] on button "Next" at bounding box center [659, 353] width 105 height 43
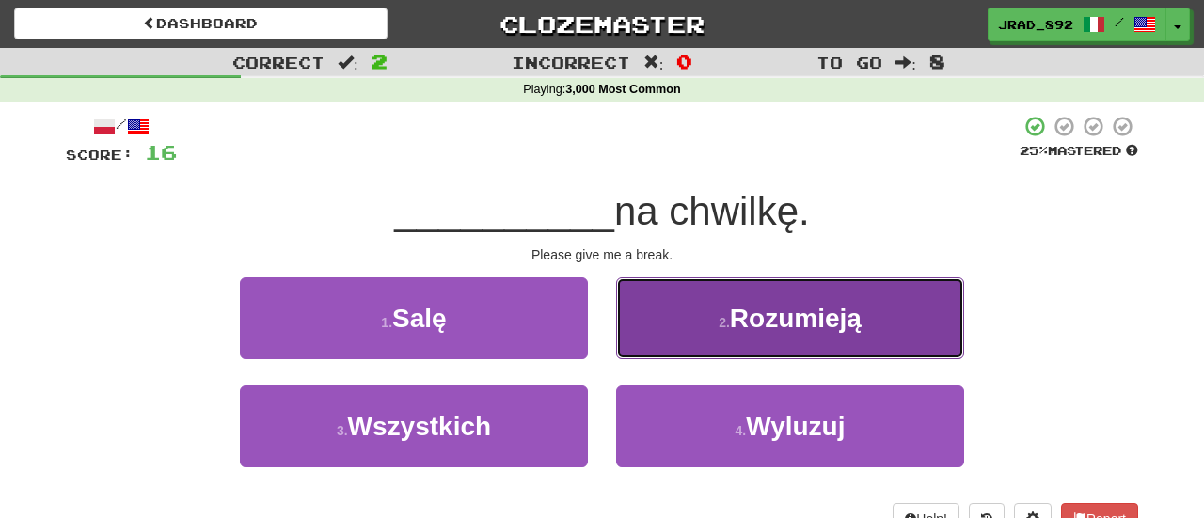
click at [725, 325] on small "2 ." at bounding box center [724, 322] width 11 height 15
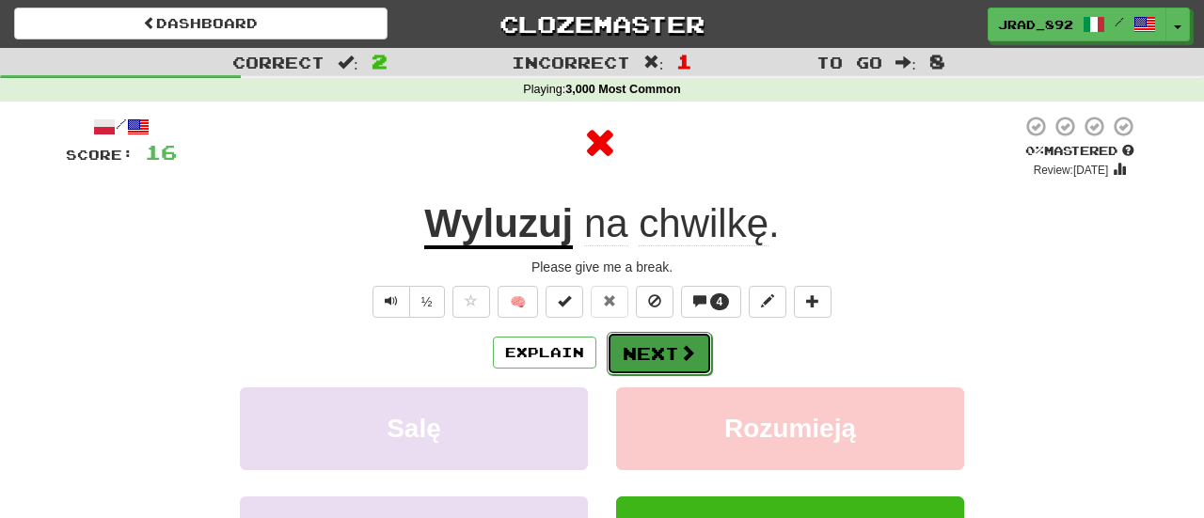
click at [660, 353] on button "Next" at bounding box center [659, 353] width 105 height 43
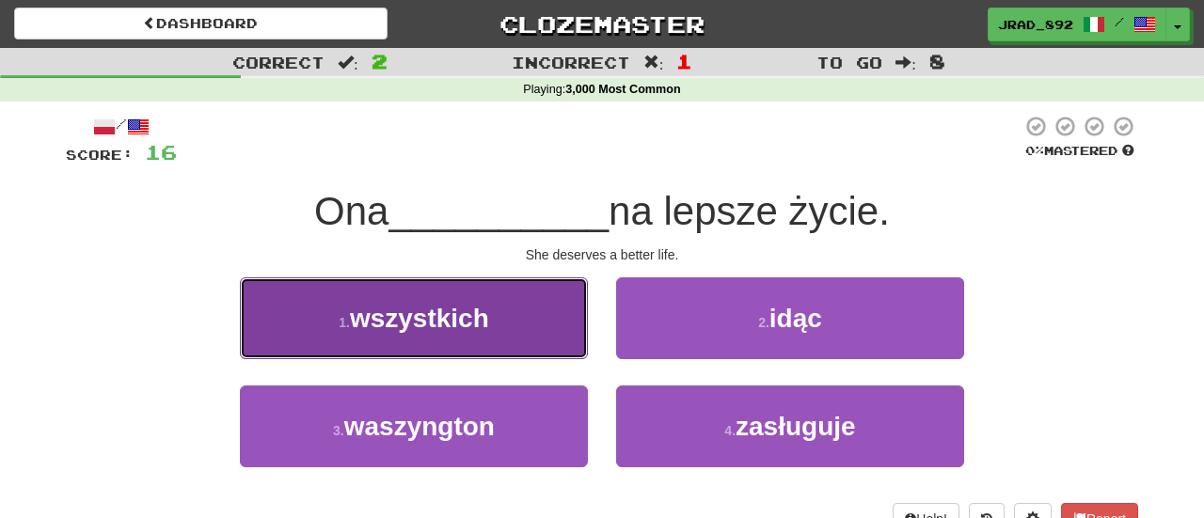
click at [459, 315] on span "wszystkich" at bounding box center [419, 318] width 139 height 29
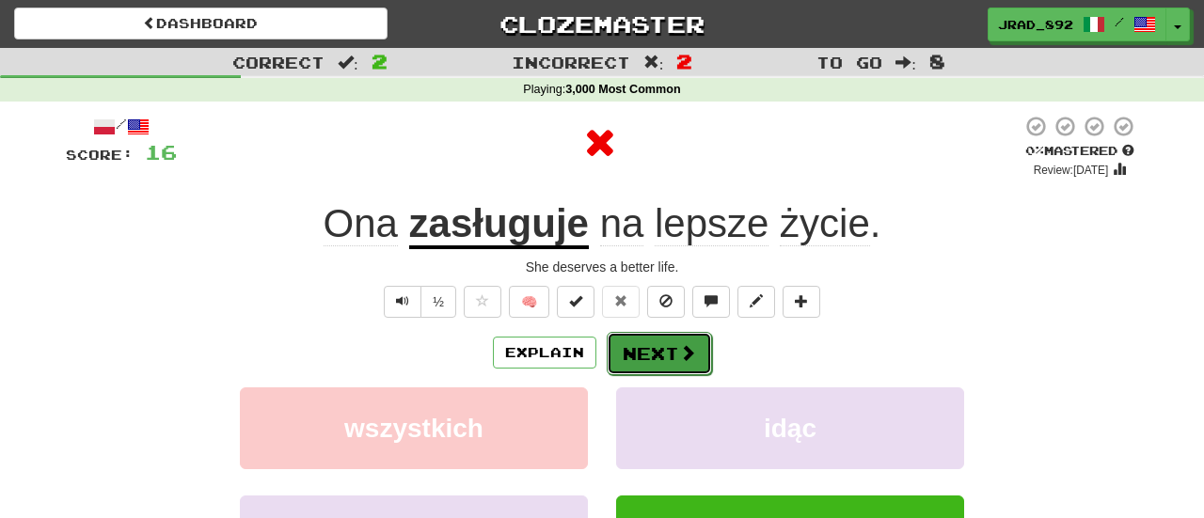
click at [663, 350] on button "Next" at bounding box center [659, 353] width 105 height 43
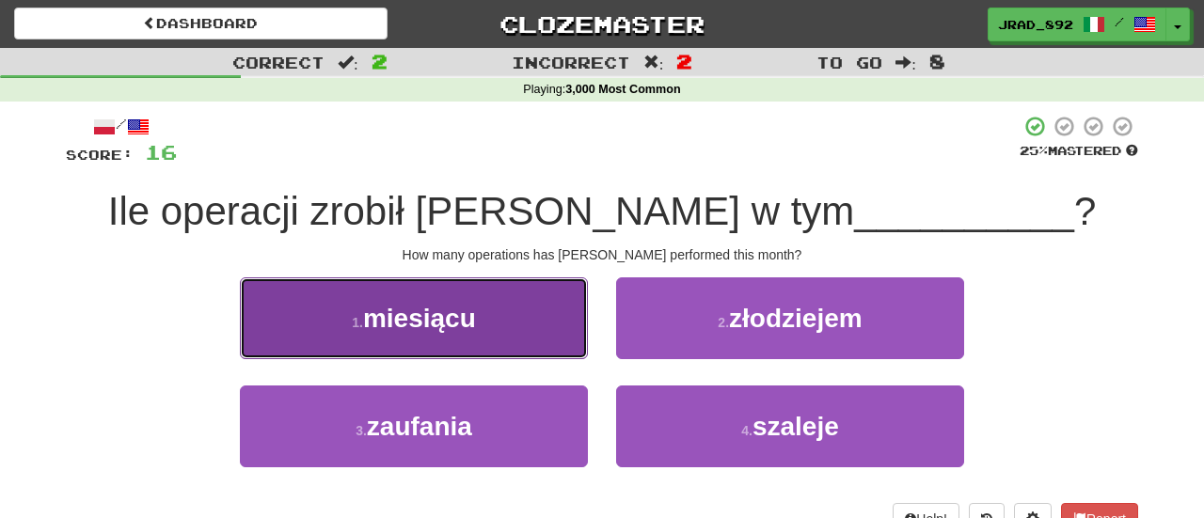
click at [491, 328] on button "1 . miesiącu" at bounding box center [414, 319] width 348 height 82
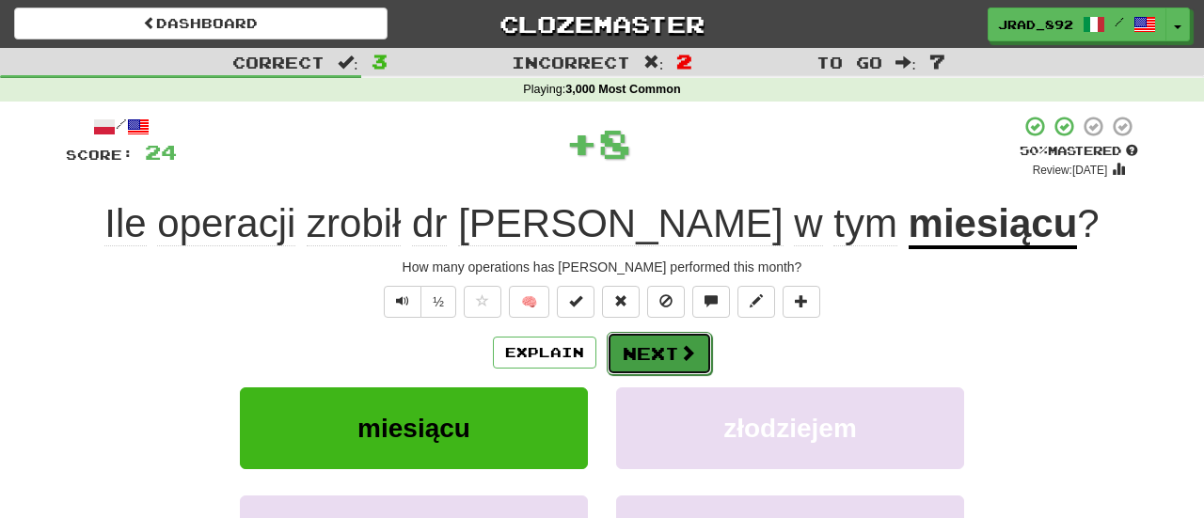
click at [629, 358] on button "Next" at bounding box center [659, 353] width 105 height 43
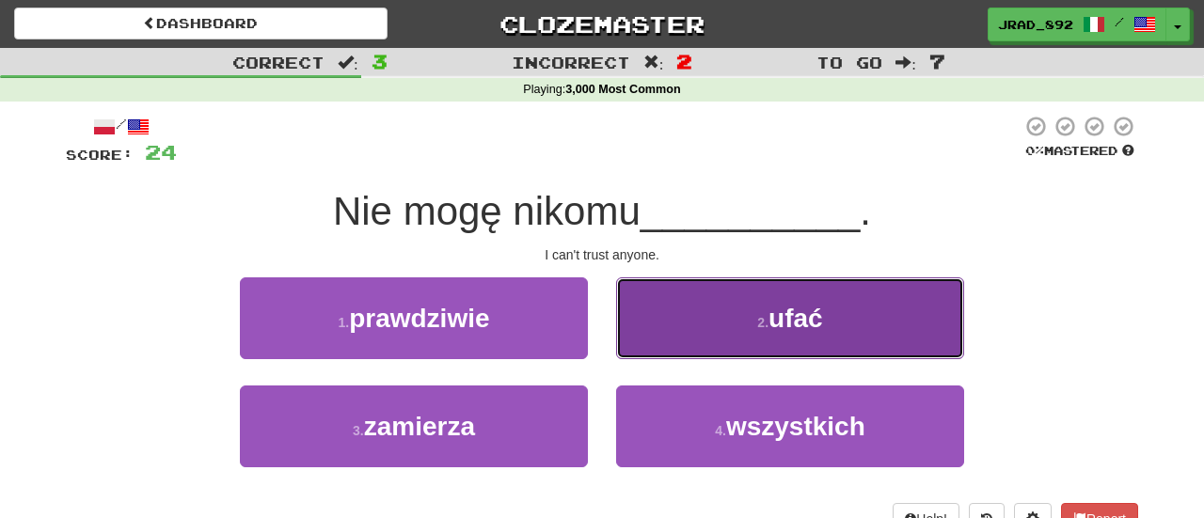
click at [751, 307] on button "2 . ufać" at bounding box center [790, 319] width 348 height 82
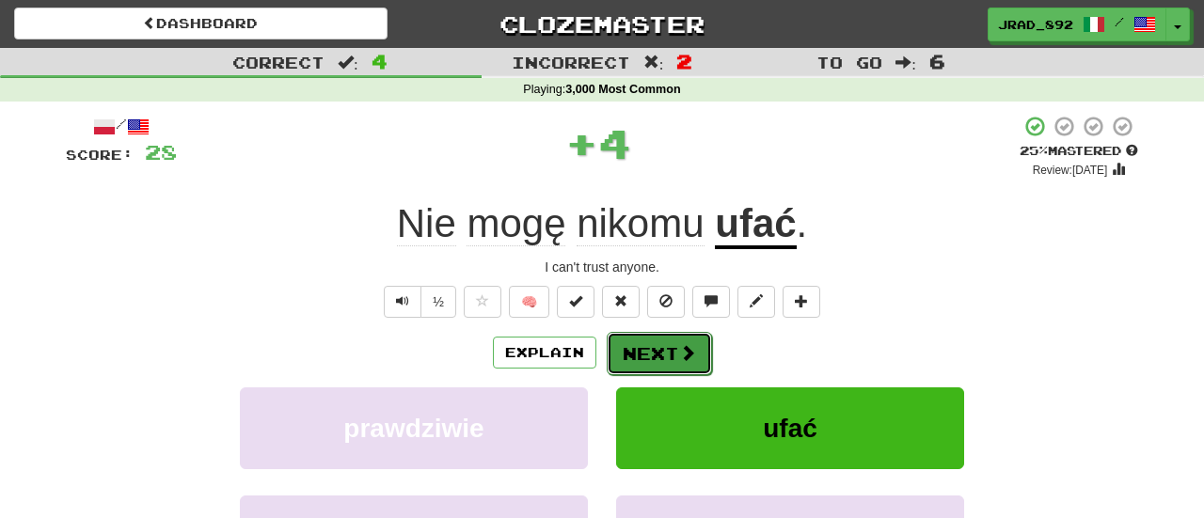
click at [680, 363] on button "Next" at bounding box center [659, 353] width 105 height 43
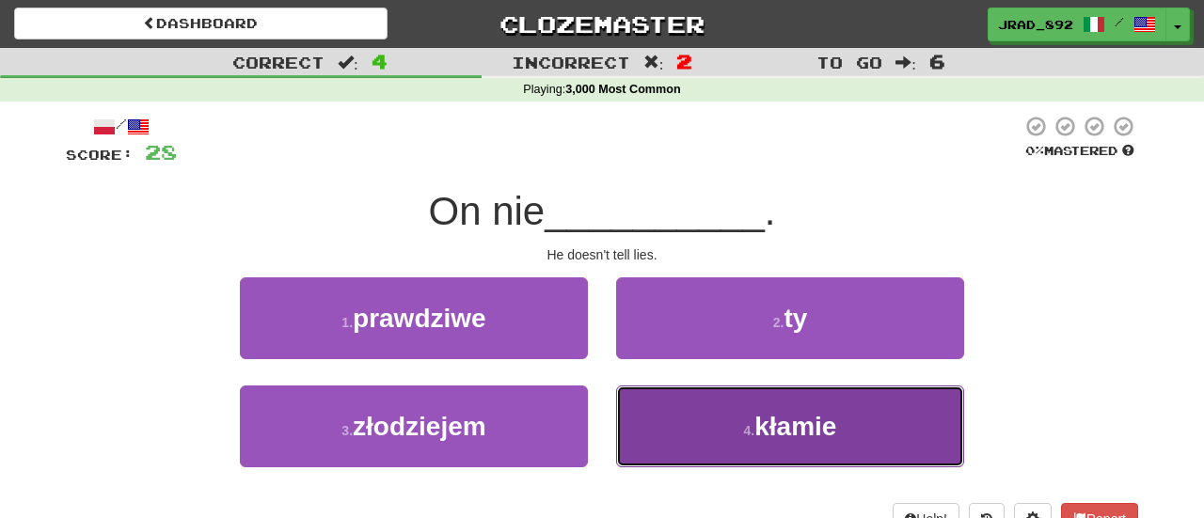
click at [639, 431] on button "4 . kłamie" at bounding box center [790, 427] width 348 height 82
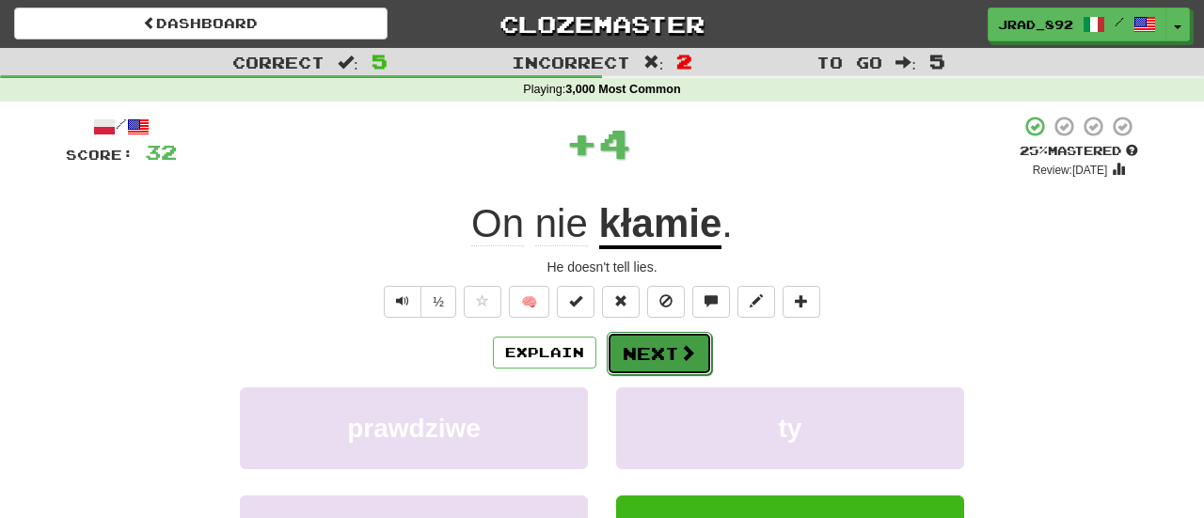
click at [643, 353] on button "Next" at bounding box center [659, 353] width 105 height 43
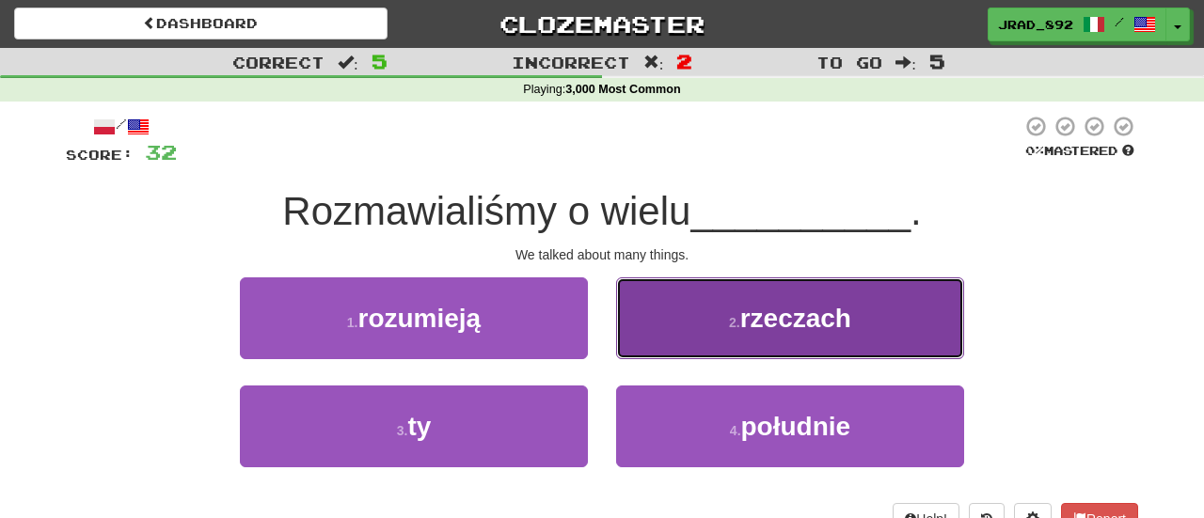
click at [734, 344] on button "2 . rzeczach" at bounding box center [790, 319] width 348 height 82
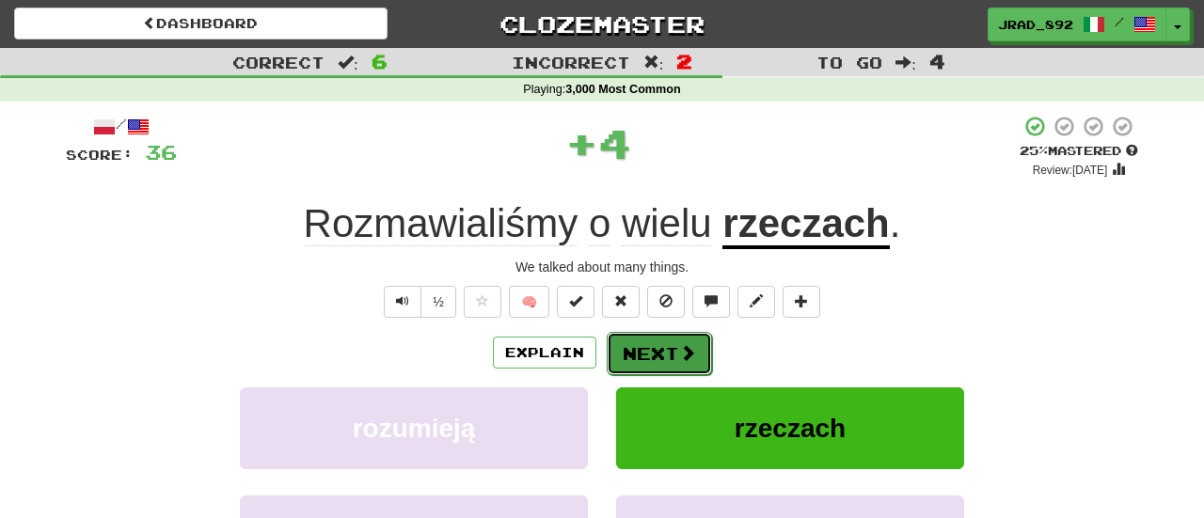
click at [679, 344] on span at bounding box center [687, 352] width 17 height 17
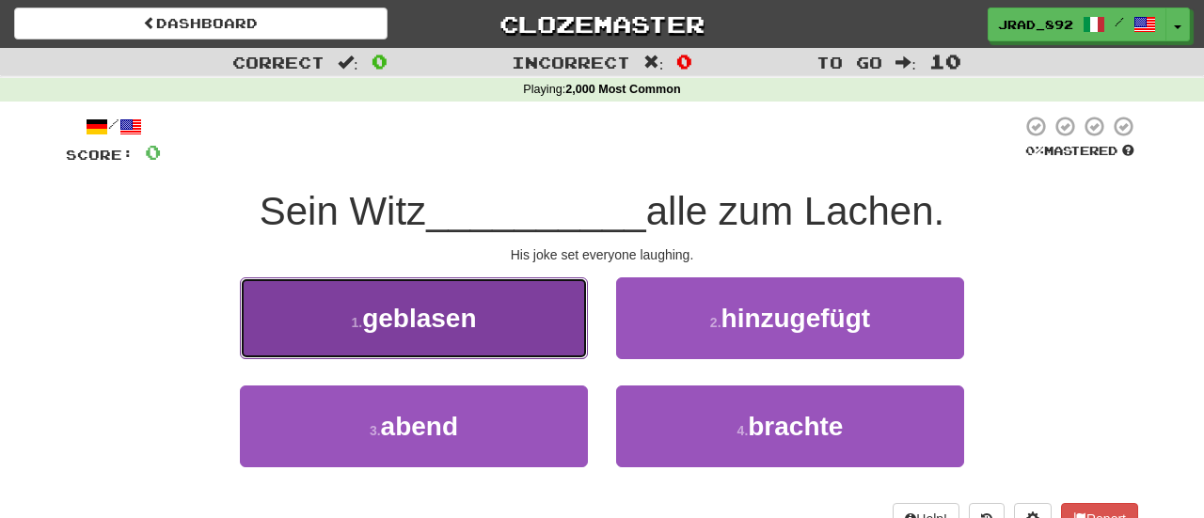
click at [501, 333] on button "1 . geblasen" at bounding box center [414, 319] width 348 height 82
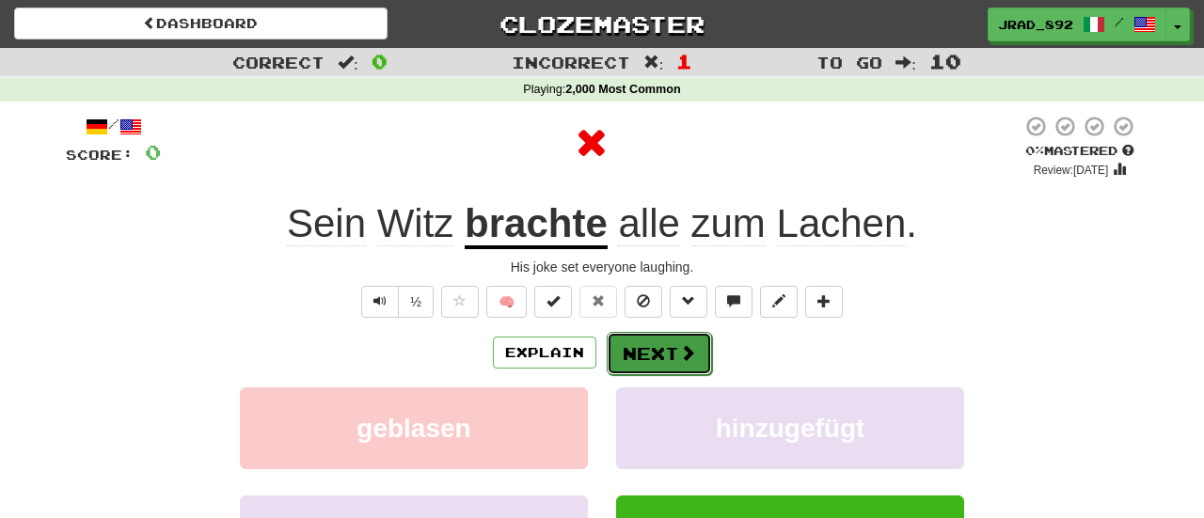
click at [650, 347] on button "Next" at bounding box center [659, 353] width 105 height 43
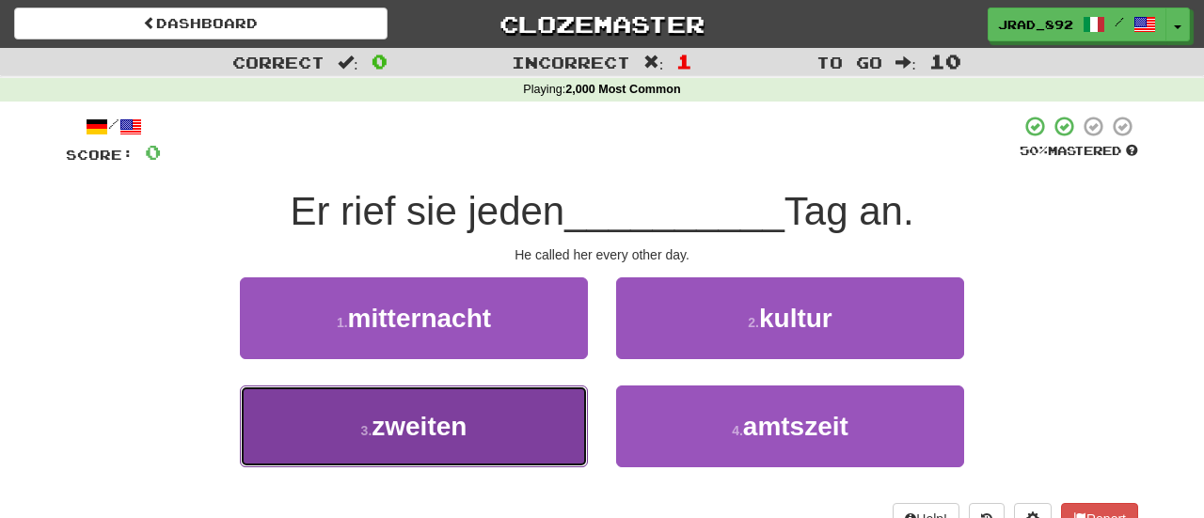
click at [478, 403] on button "3 . zweiten" at bounding box center [414, 427] width 348 height 82
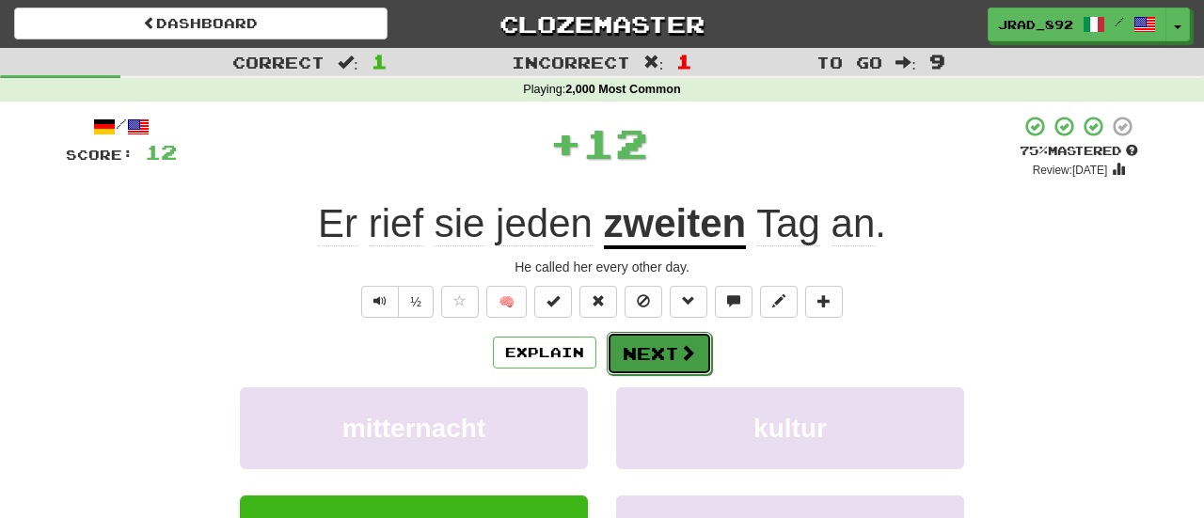
click at [646, 362] on button "Next" at bounding box center [659, 353] width 105 height 43
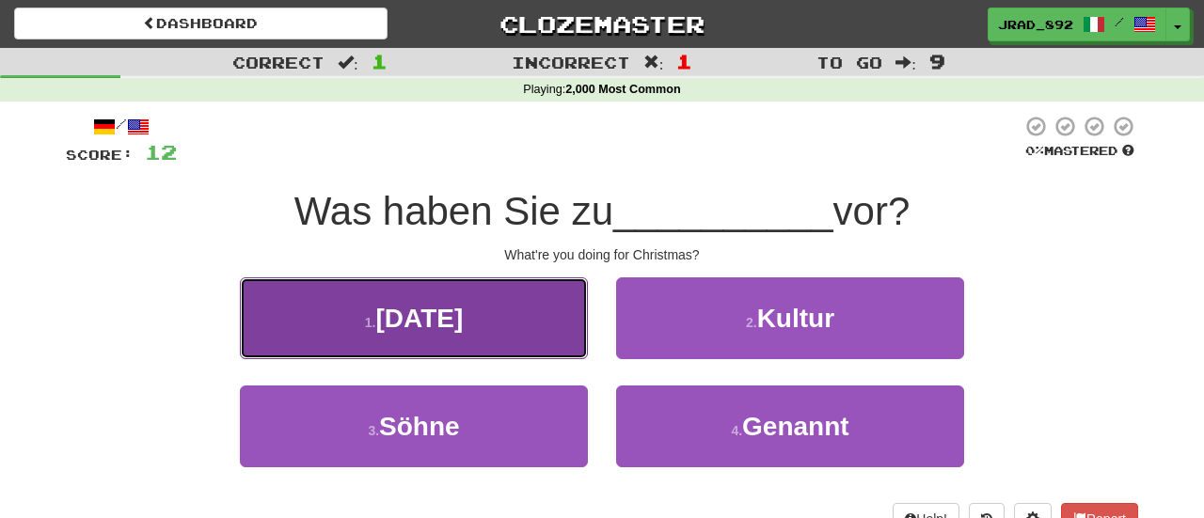
click at [461, 313] on span "[DATE]" at bounding box center [418, 318] width 87 height 29
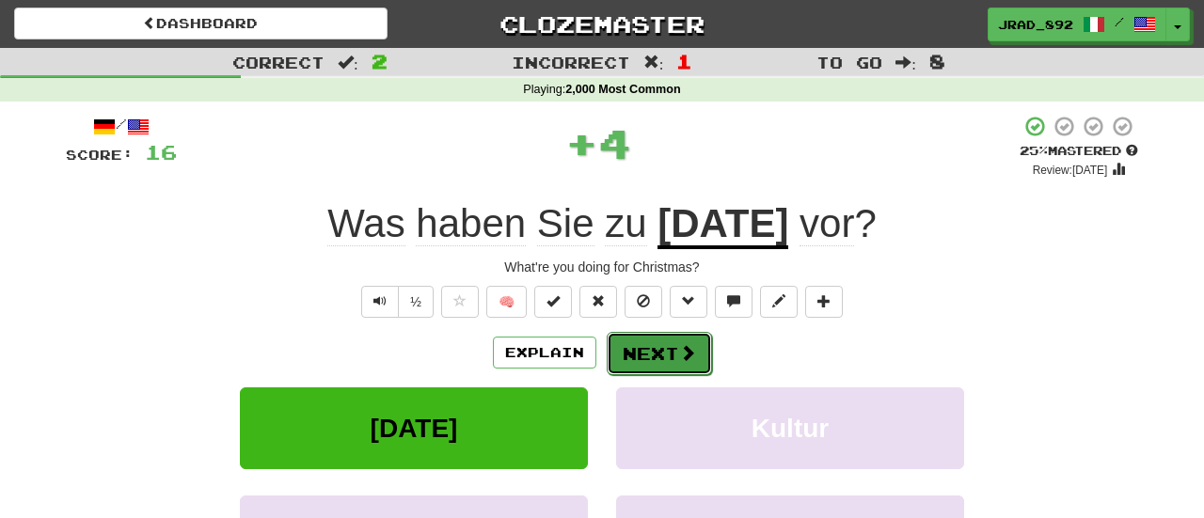
click at [653, 357] on button "Next" at bounding box center [659, 353] width 105 height 43
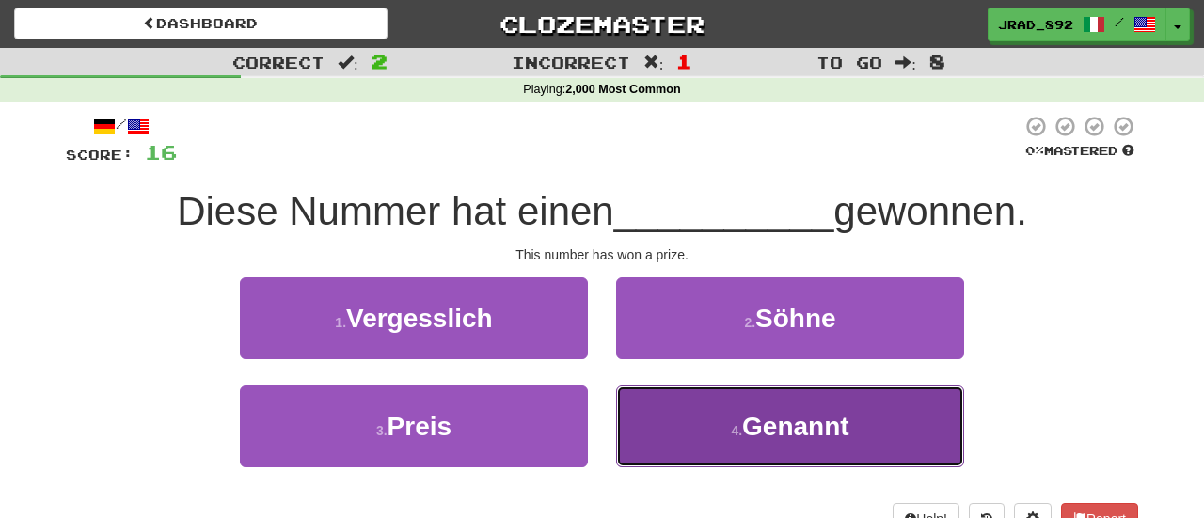
click at [687, 407] on button "4 . Genannt" at bounding box center [790, 427] width 348 height 82
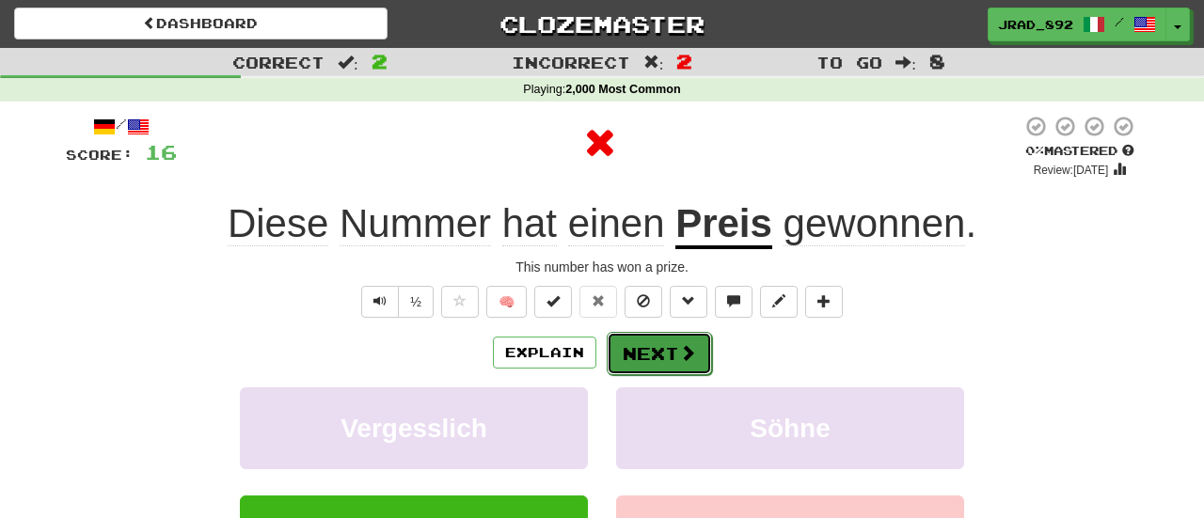
click at [654, 352] on button "Next" at bounding box center [659, 353] width 105 height 43
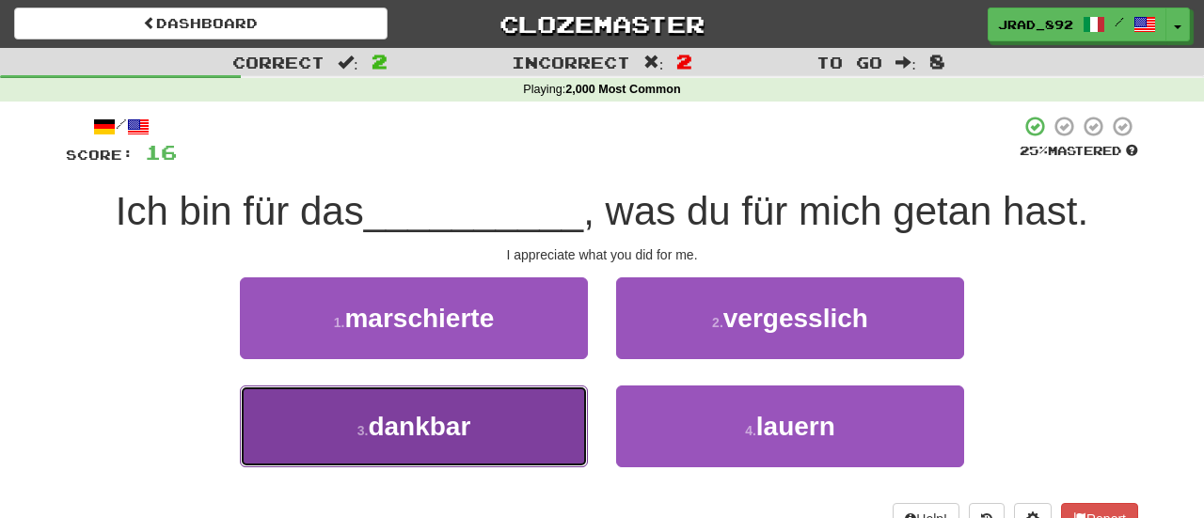
click at [481, 410] on button "3 . [GEOGRAPHIC_DATA]" at bounding box center [414, 427] width 348 height 82
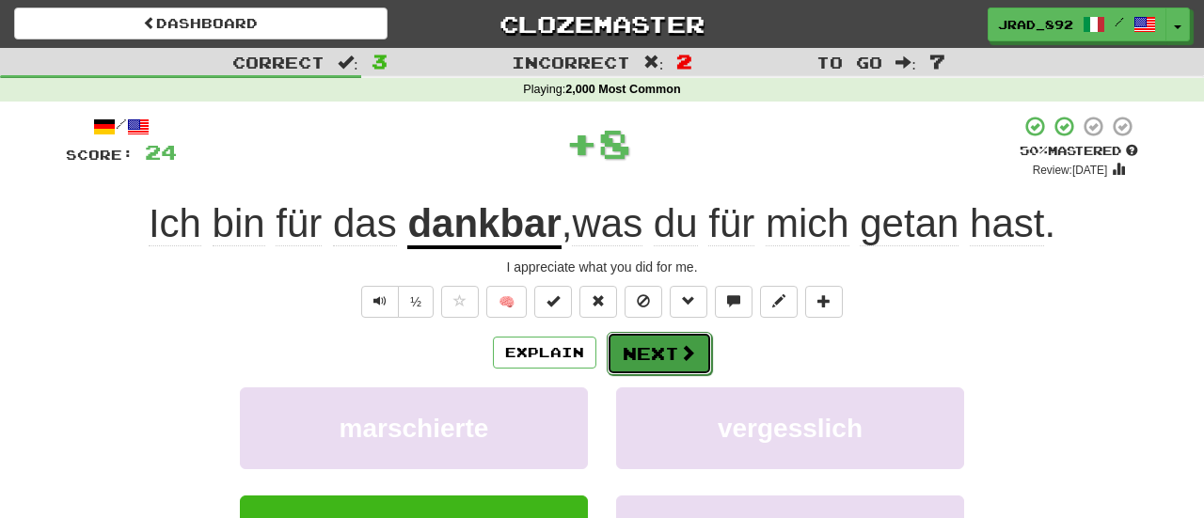
click at [622, 355] on button "Next" at bounding box center [659, 353] width 105 height 43
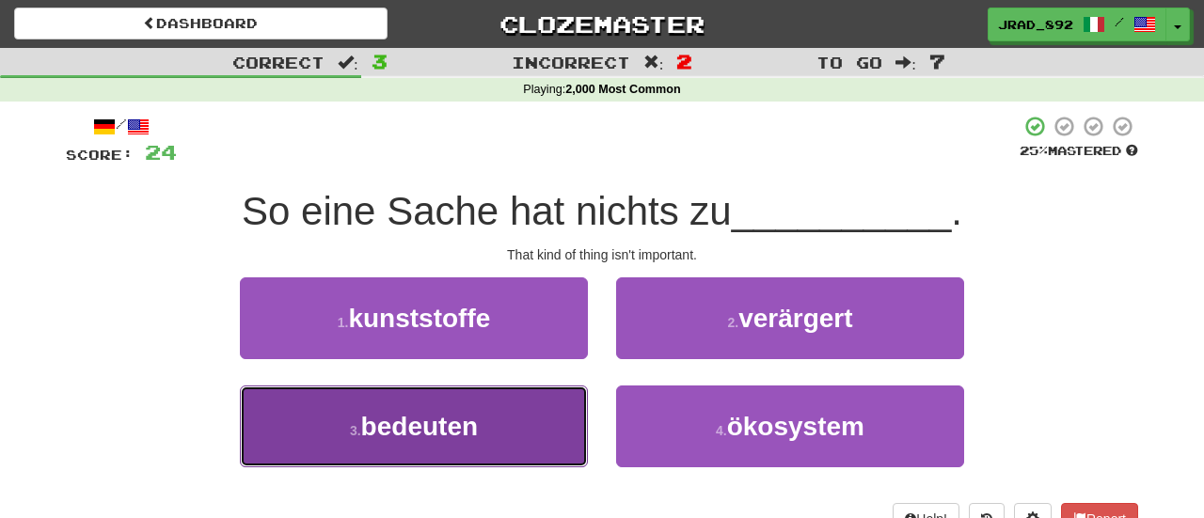
click at [494, 443] on button "3 . bedeuten" at bounding box center [414, 427] width 348 height 82
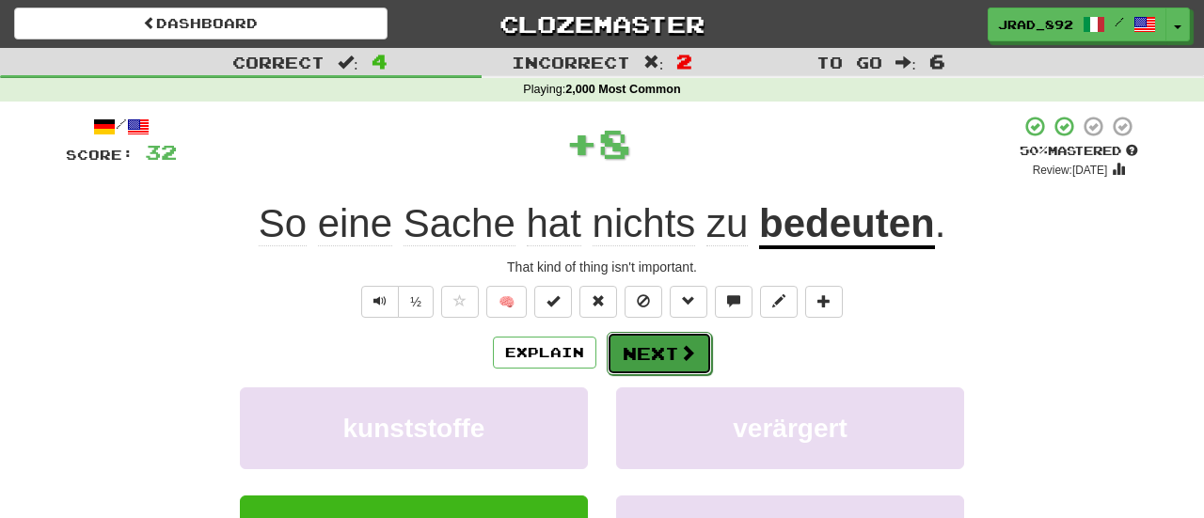
click at [663, 350] on button "Next" at bounding box center [659, 353] width 105 height 43
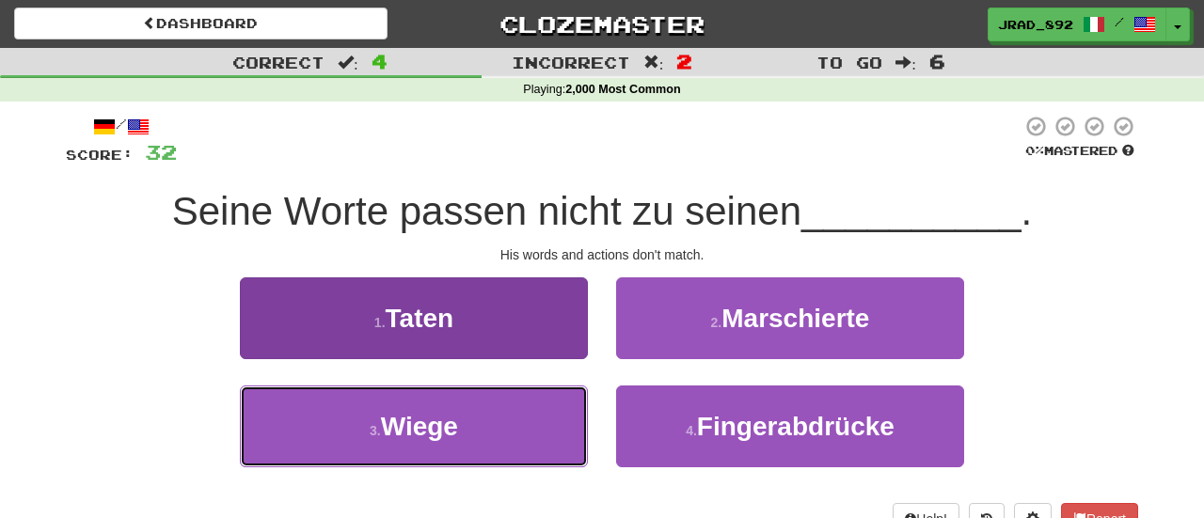
click at [519, 420] on button "3 . [PERSON_NAME]" at bounding box center [414, 427] width 348 height 82
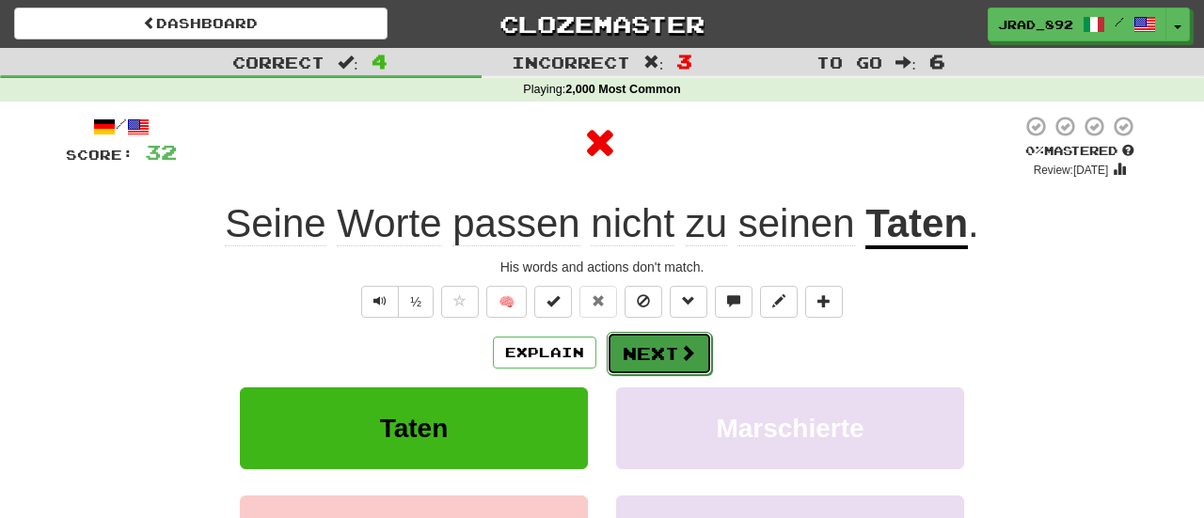
click at [648, 352] on button "Next" at bounding box center [659, 353] width 105 height 43
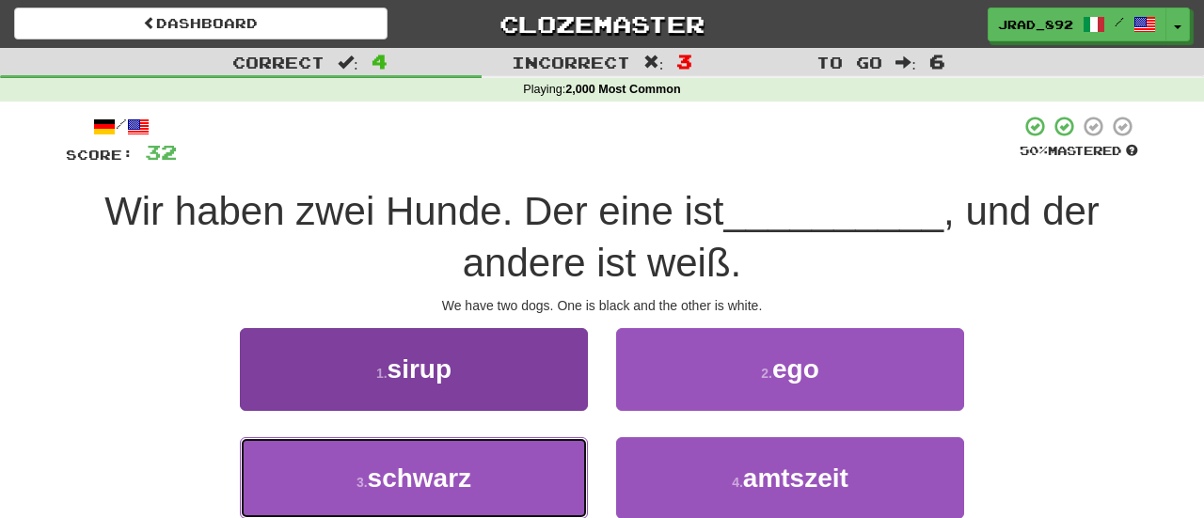
click at [529, 468] on button "3 . [PERSON_NAME]" at bounding box center [414, 478] width 348 height 82
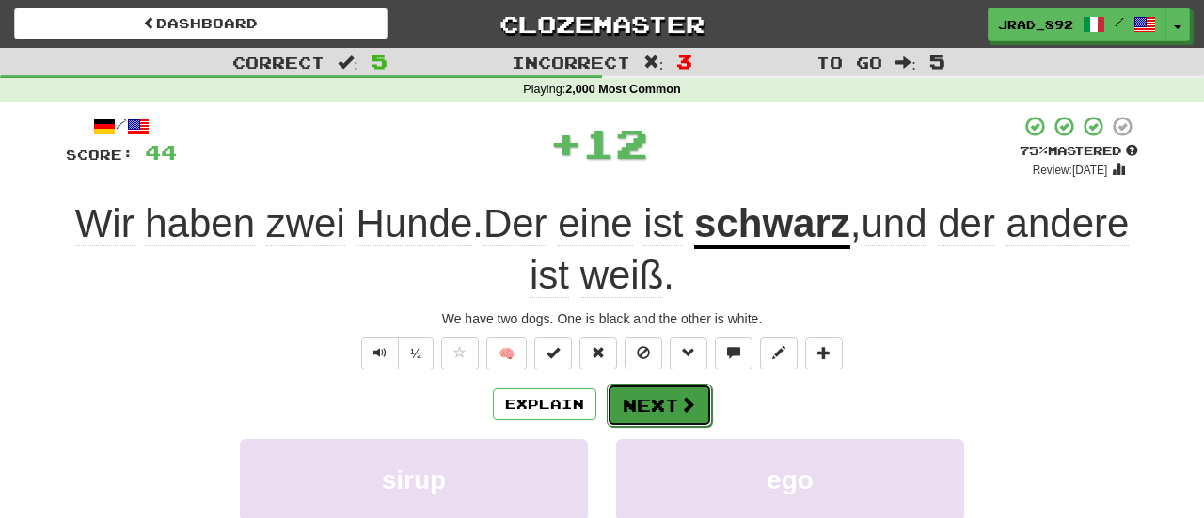
click at [644, 405] on button "Next" at bounding box center [659, 405] width 105 height 43
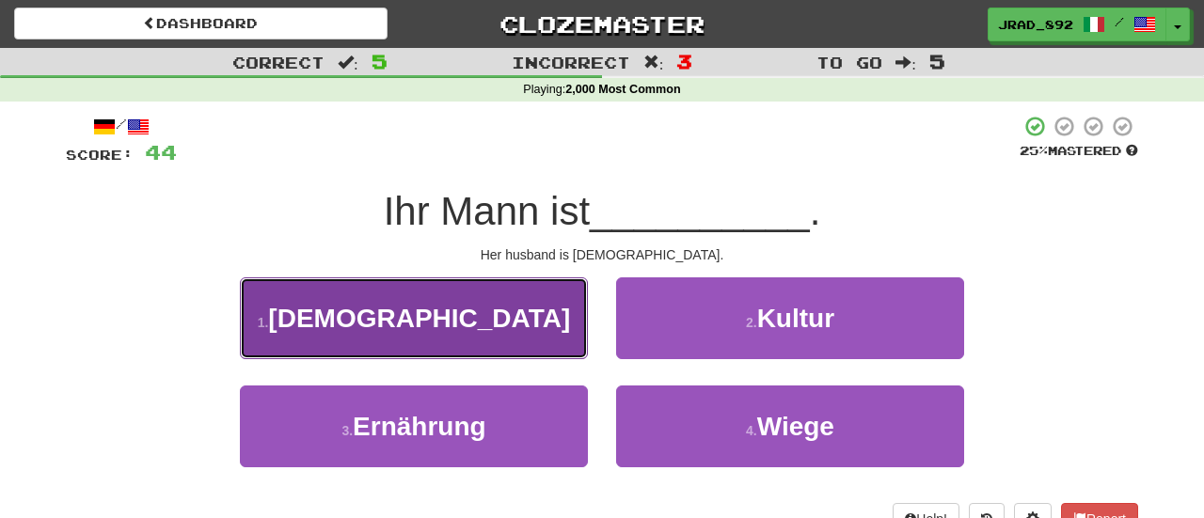
click at [516, 310] on button "1 . Amerikaner" at bounding box center [414, 319] width 348 height 82
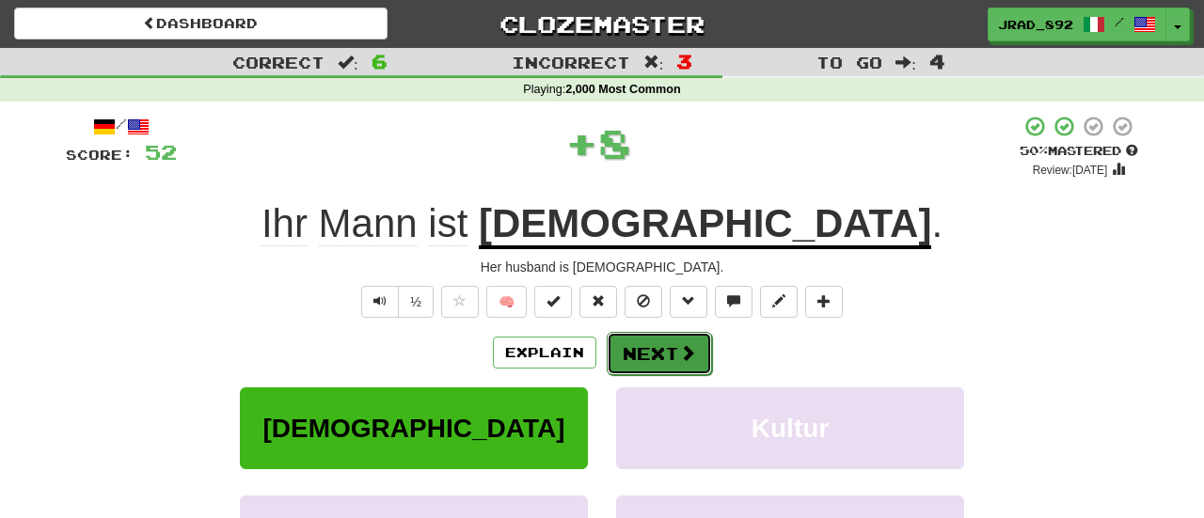
click at [640, 354] on button "Next" at bounding box center [659, 353] width 105 height 43
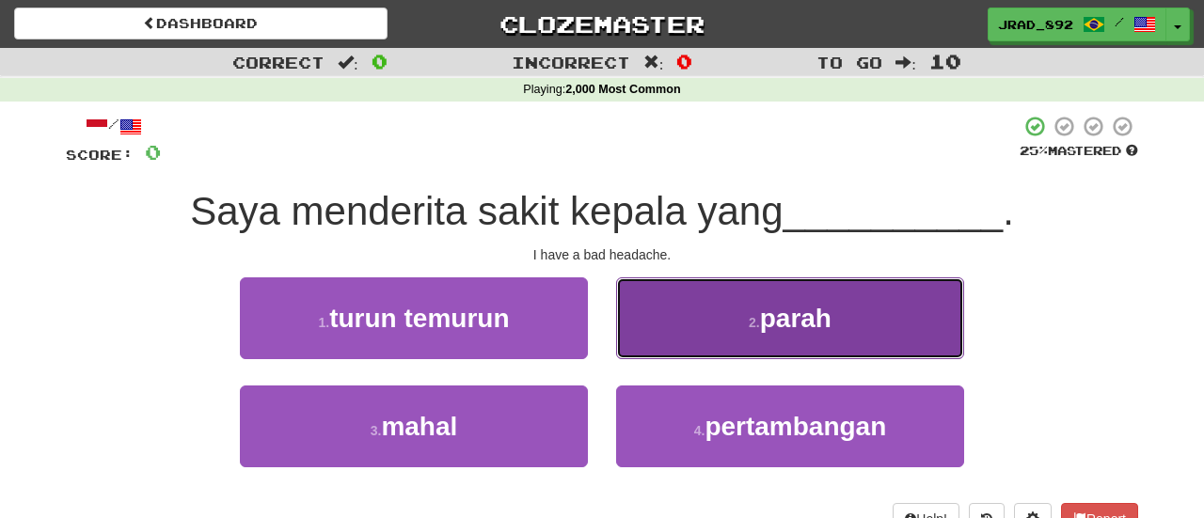
click at [747, 308] on button "2 . parah" at bounding box center [790, 319] width 348 height 82
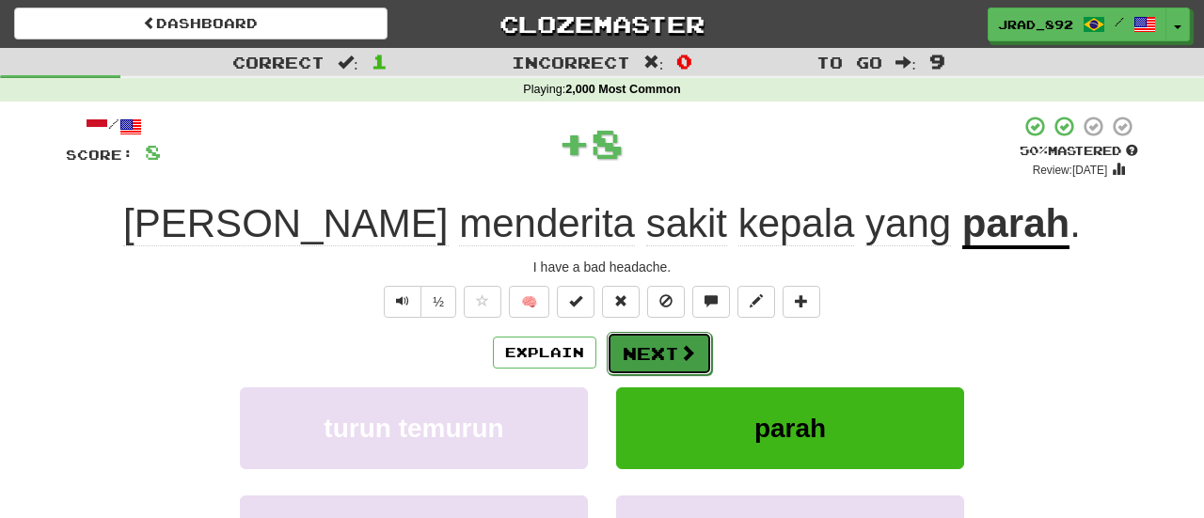
click at [680, 346] on span at bounding box center [687, 352] width 17 height 17
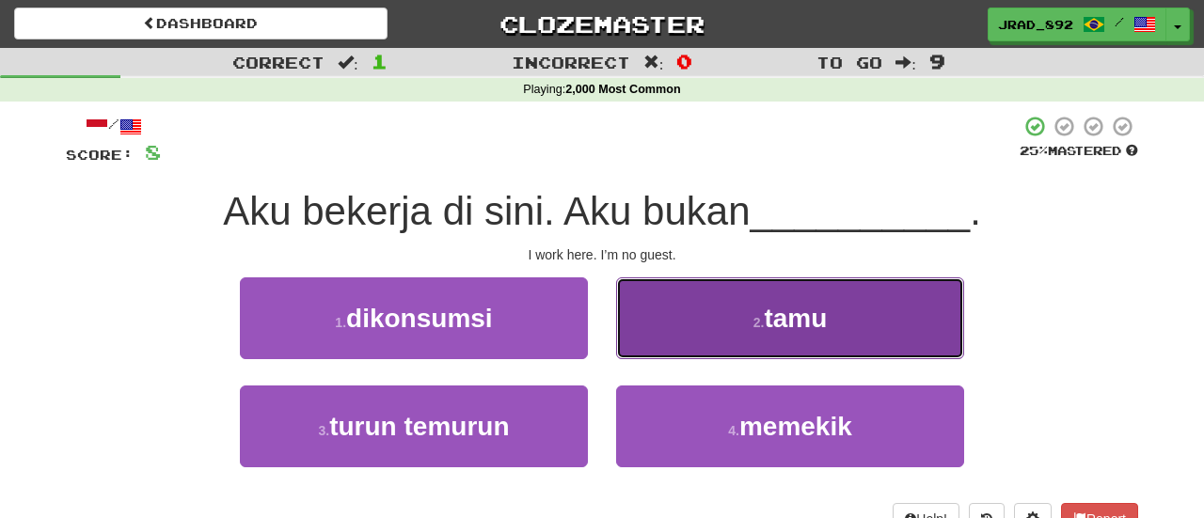
click at [745, 316] on button "2 . tamu" at bounding box center [790, 319] width 348 height 82
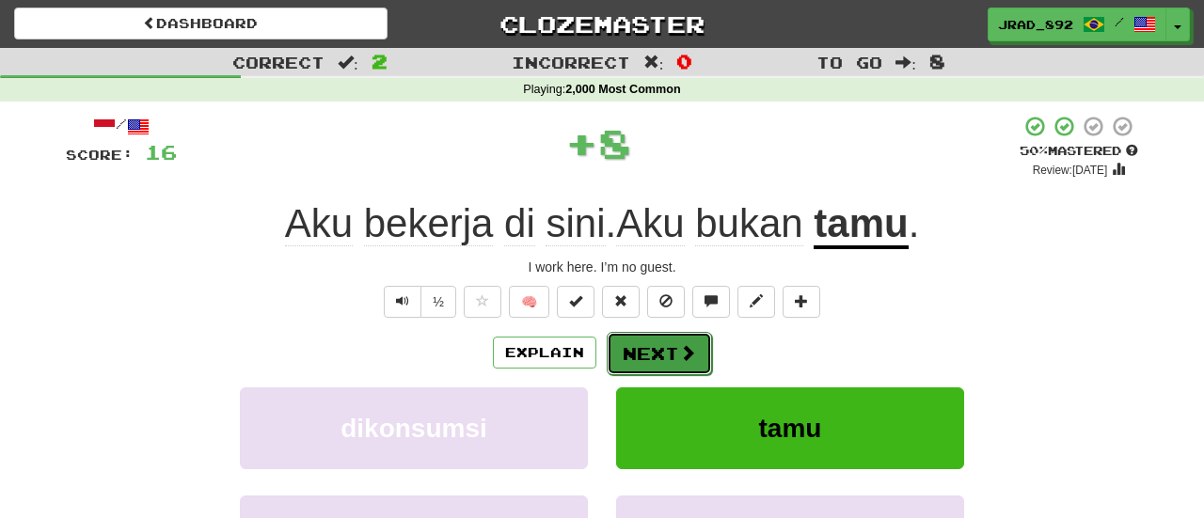
click at [675, 347] on button "Next" at bounding box center [659, 353] width 105 height 43
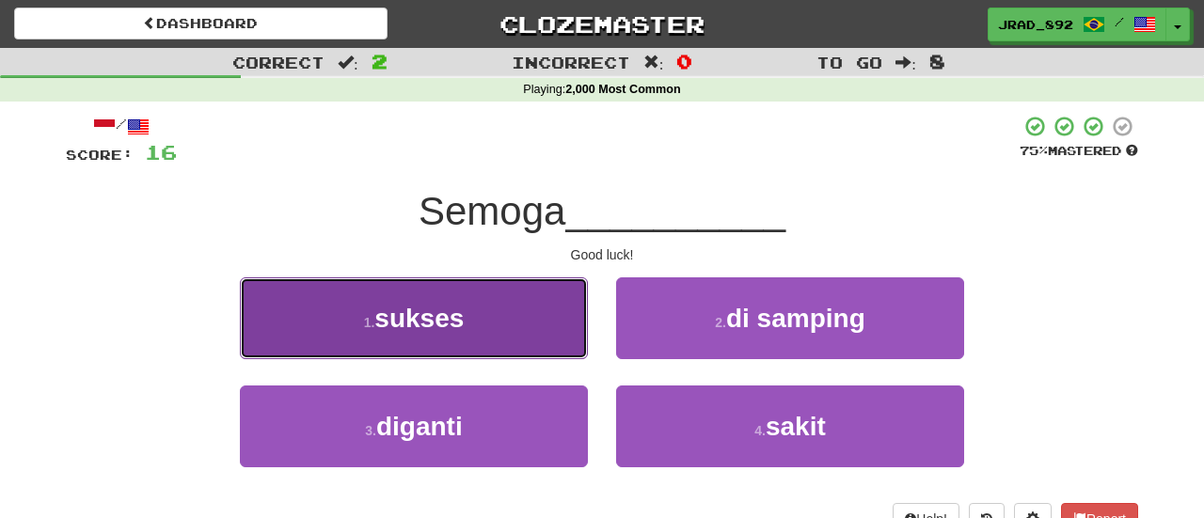
click at [443, 296] on button "1 . sukses" at bounding box center [414, 319] width 348 height 82
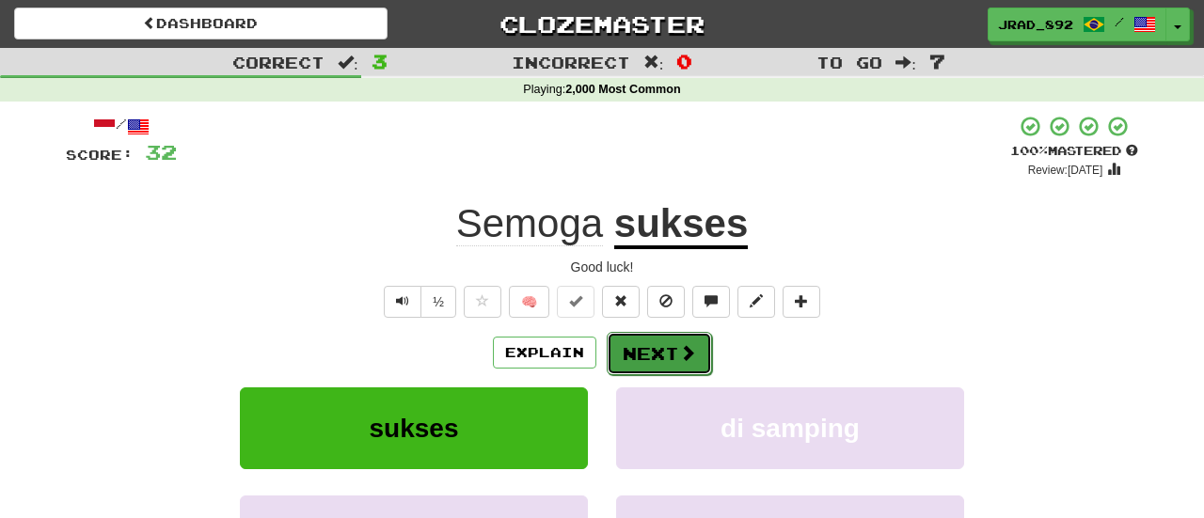
click at [667, 357] on button "Next" at bounding box center [659, 353] width 105 height 43
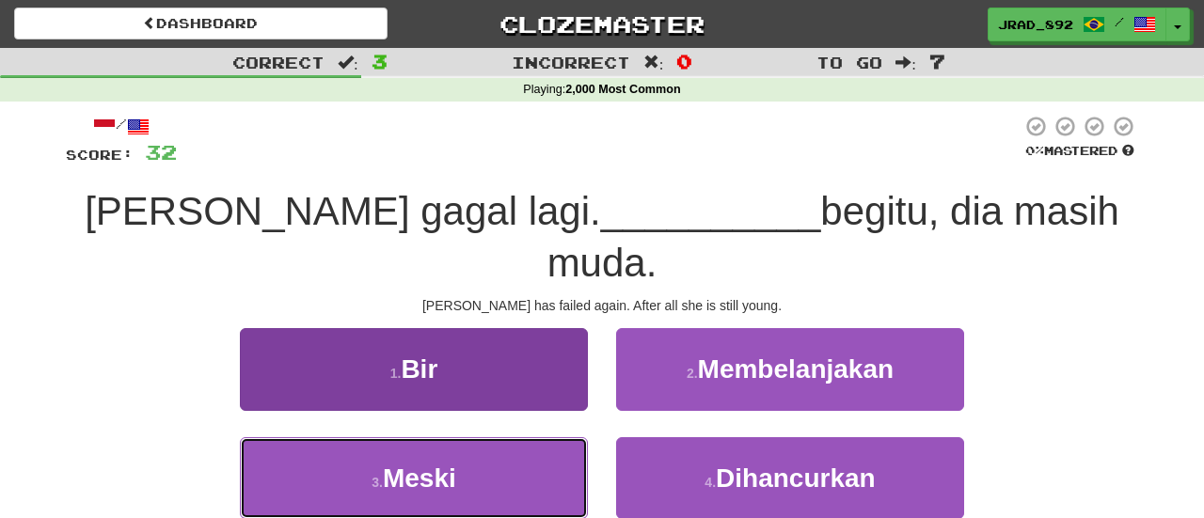
drag, startPoint x: 466, startPoint y: 415, endPoint x: 475, endPoint y: 413, distance: 9.6
click at [466, 437] on button "3 . Meski" at bounding box center [414, 478] width 348 height 82
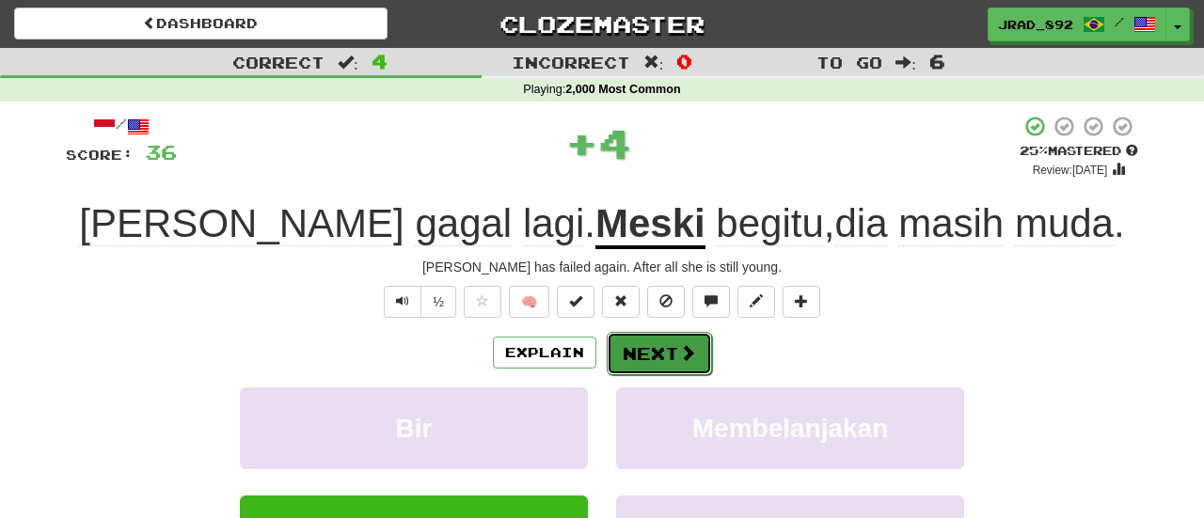
click at [669, 339] on button "Next" at bounding box center [659, 353] width 105 height 43
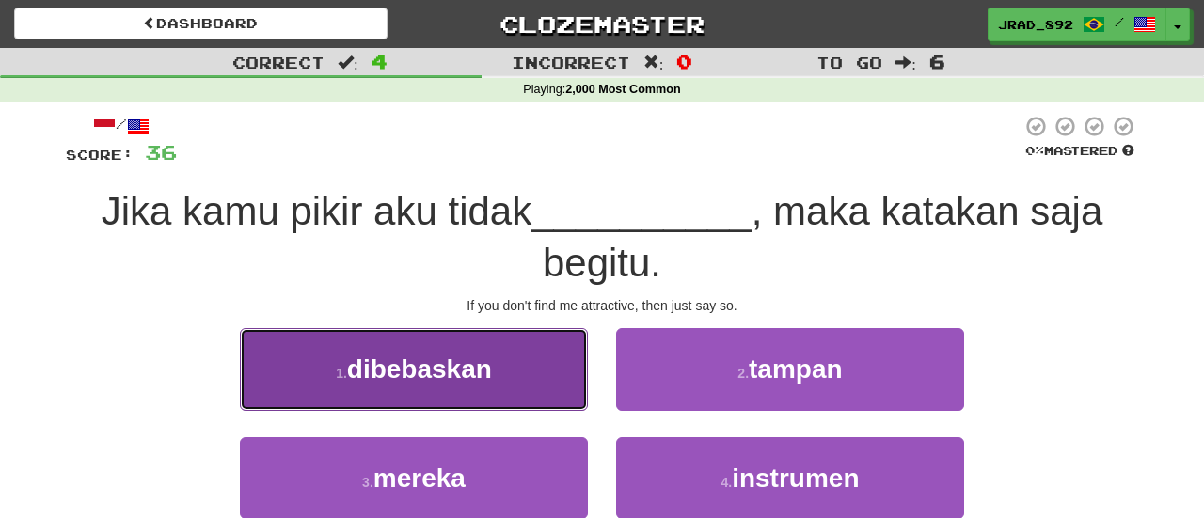
click at [548, 362] on button "1 . dibebaskan" at bounding box center [414, 369] width 348 height 82
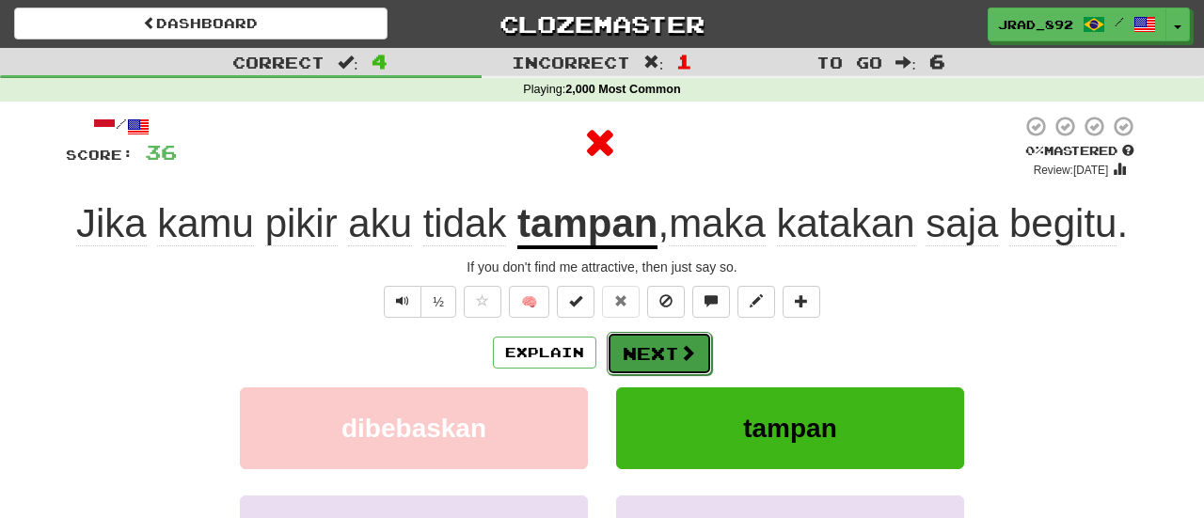
click at [637, 363] on button "Next" at bounding box center [659, 353] width 105 height 43
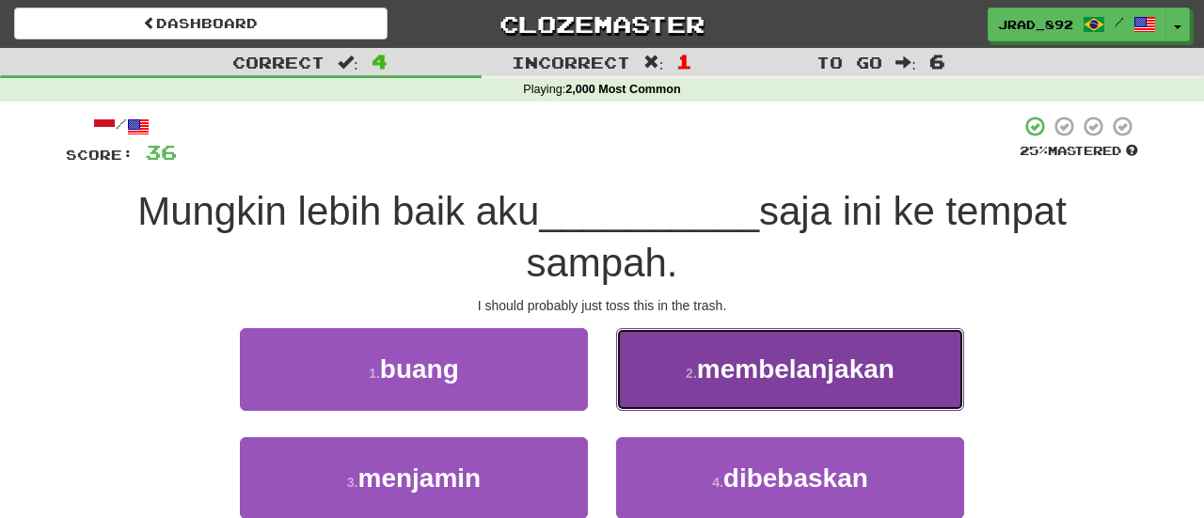
click at [736, 388] on button "2 . membelanjakan" at bounding box center [790, 369] width 348 height 82
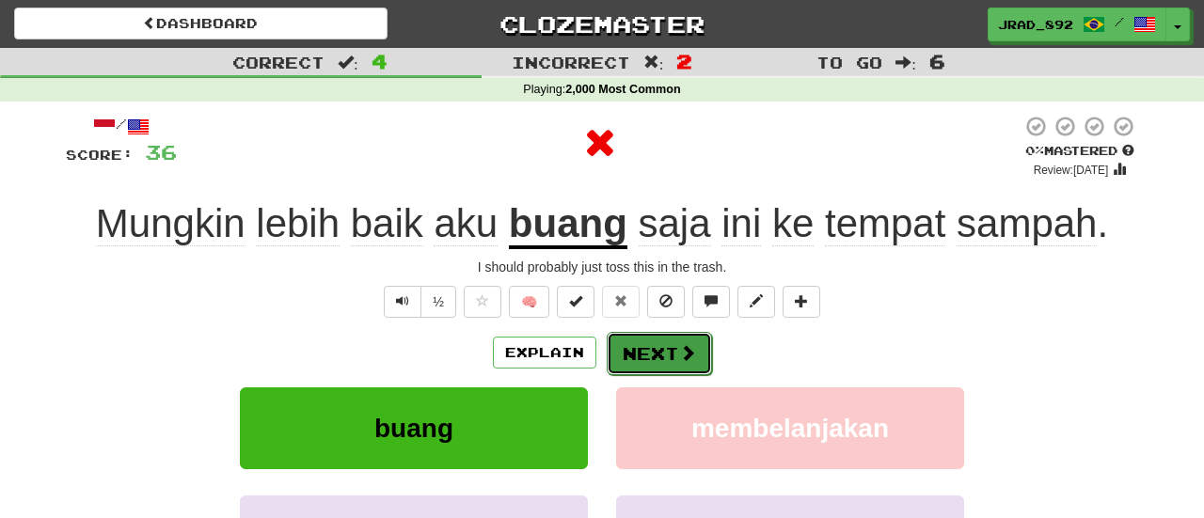
click at [664, 354] on button "Next" at bounding box center [659, 353] width 105 height 43
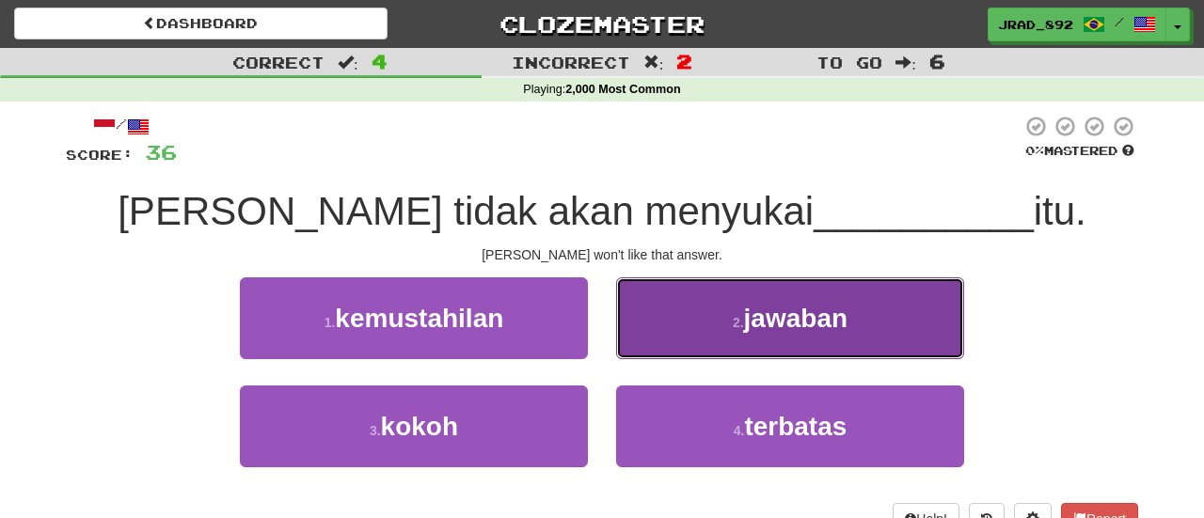
click at [713, 311] on button "2 . jawaban" at bounding box center [790, 319] width 348 height 82
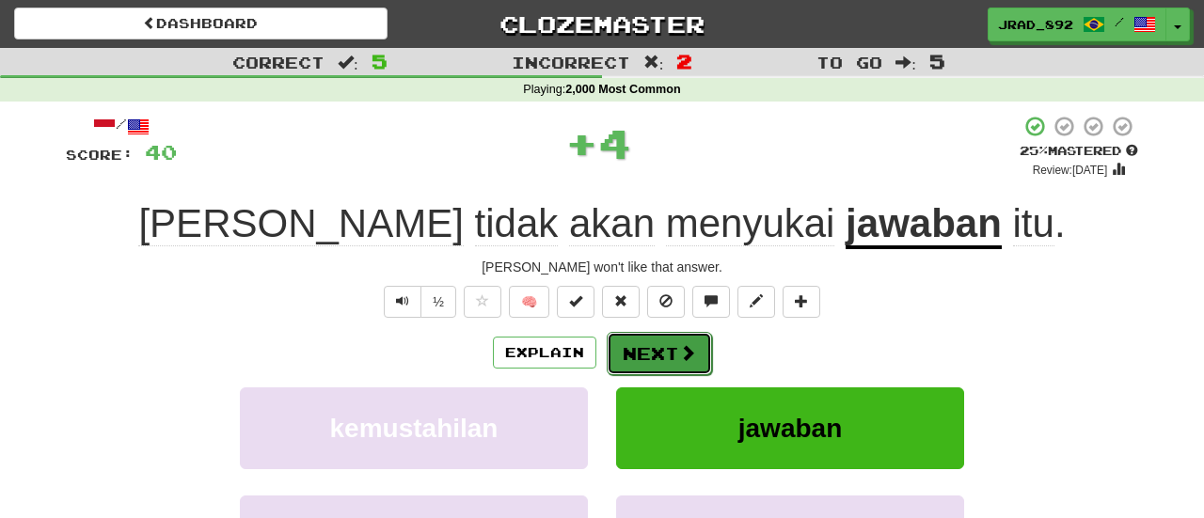
click at [640, 354] on button "Next" at bounding box center [659, 353] width 105 height 43
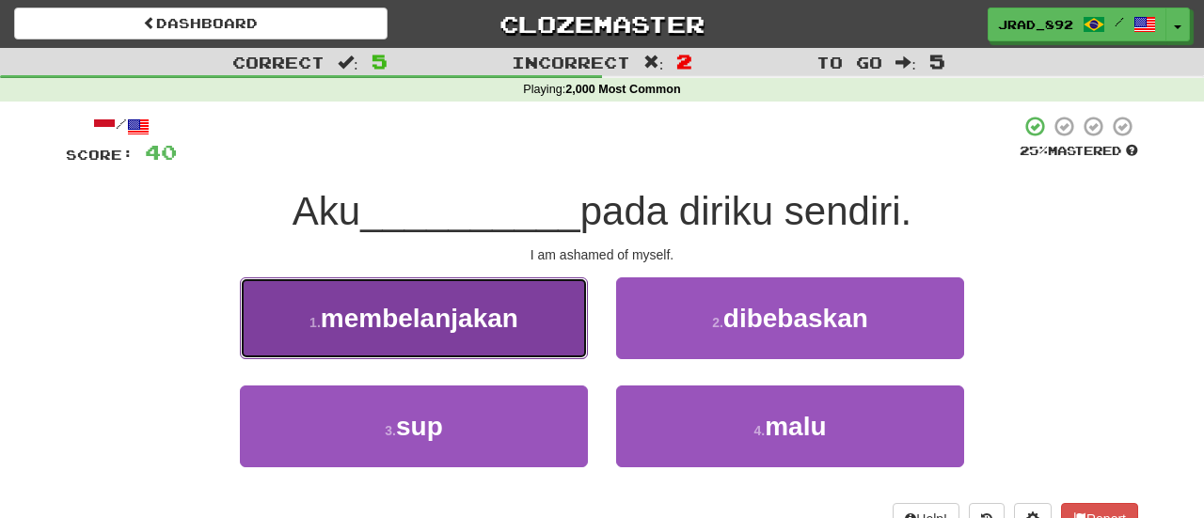
click at [437, 304] on span "membelanjakan" at bounding box center [420, 318] width 198 height 29
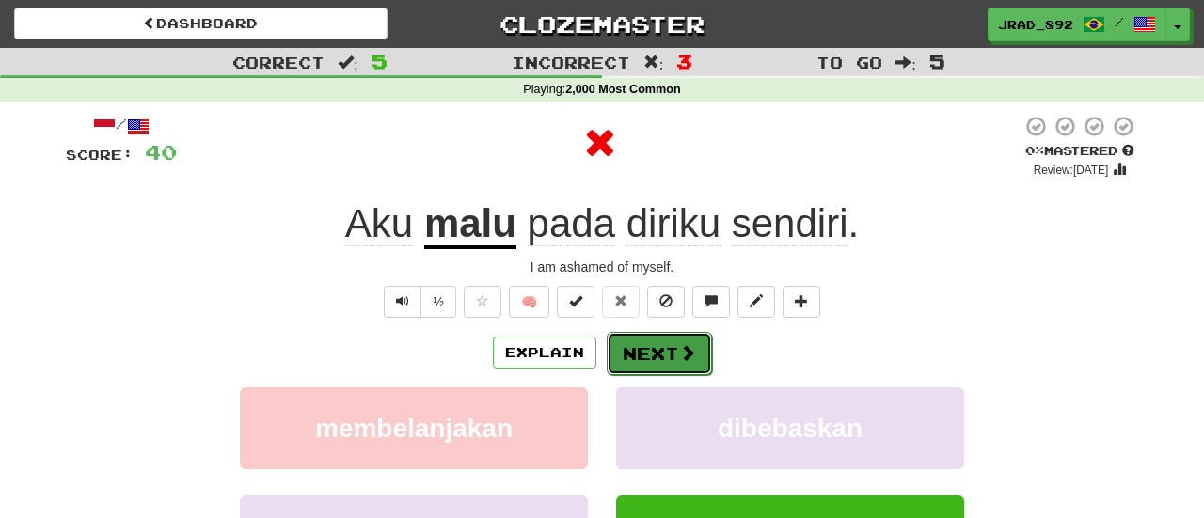
click at [662, 337] on button "Next" at bounding box center [659, 353] width 105 height 43
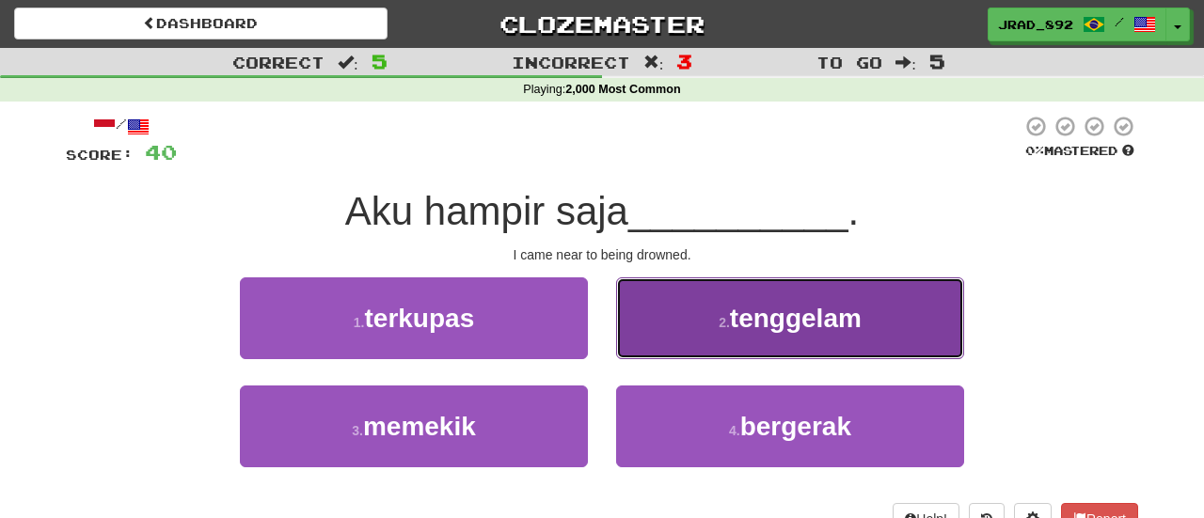
click at [709, 323] on button "2 . [GEOGRAPHIC_DATA]" at bounding box center [790, 319] width 348 height 82
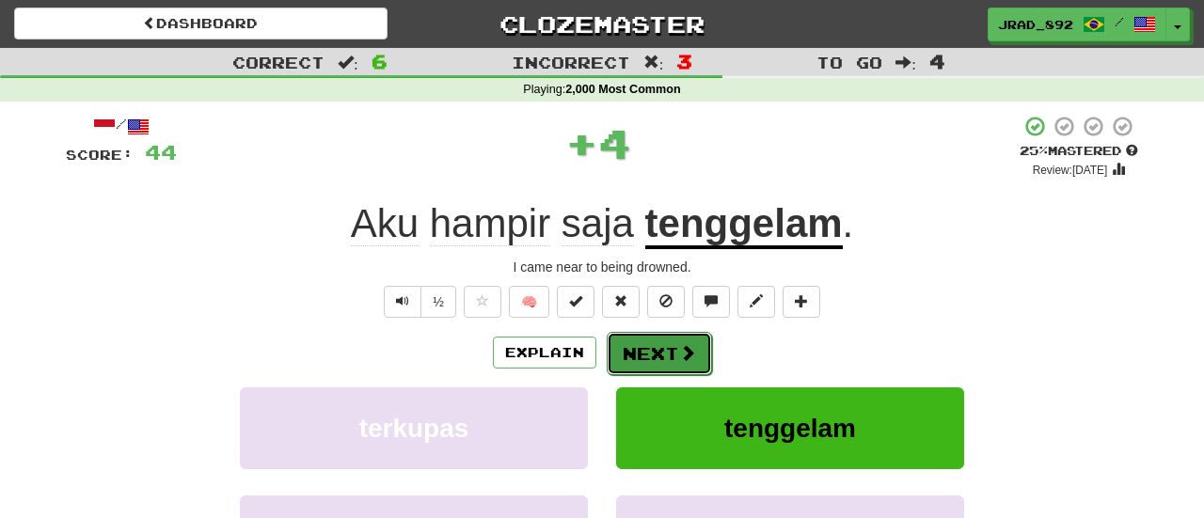
click at [682, 346] on span at bounding box center [687, 352] width 17 height 17
